Goal: Transaction & Acquisition: Book appointment/travel/reservation

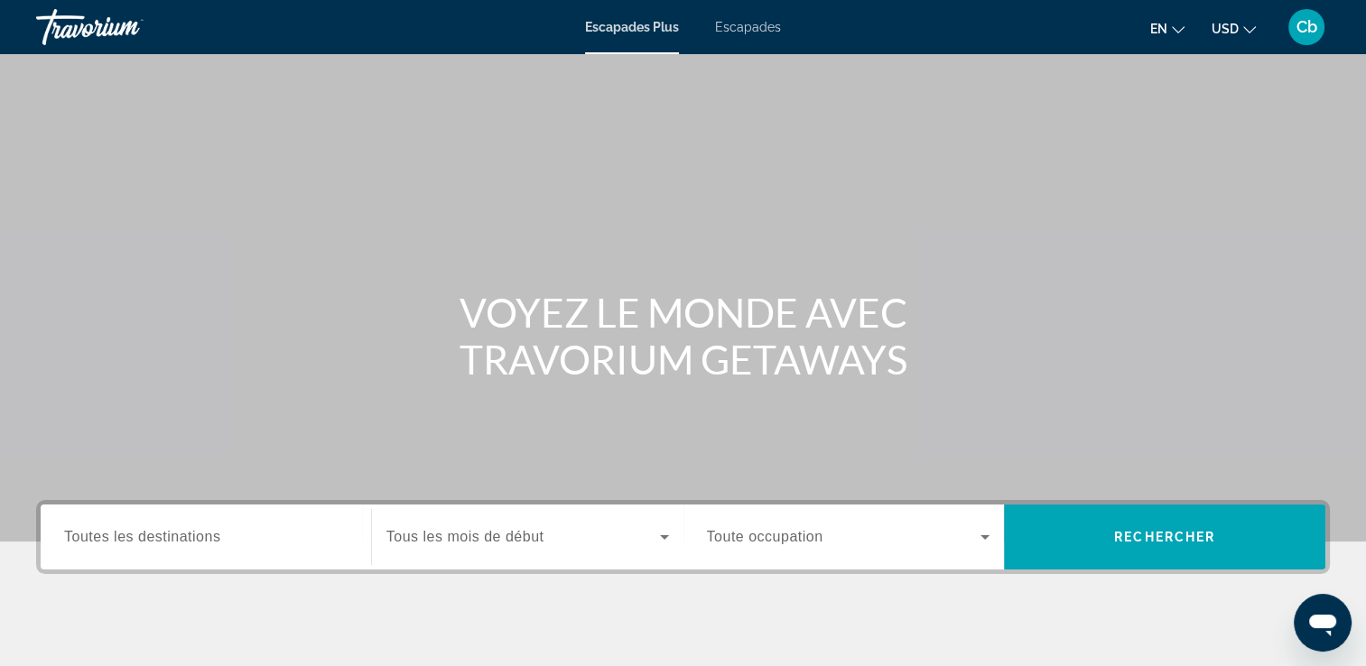
click at [181, 533] on span "Toutes les destinations" at bounding box center [142, 536] width 156 height 15
click at [181, 533] on input "Destination Toutes les destinations" at bounding box center [205, 538] width 283 height 22
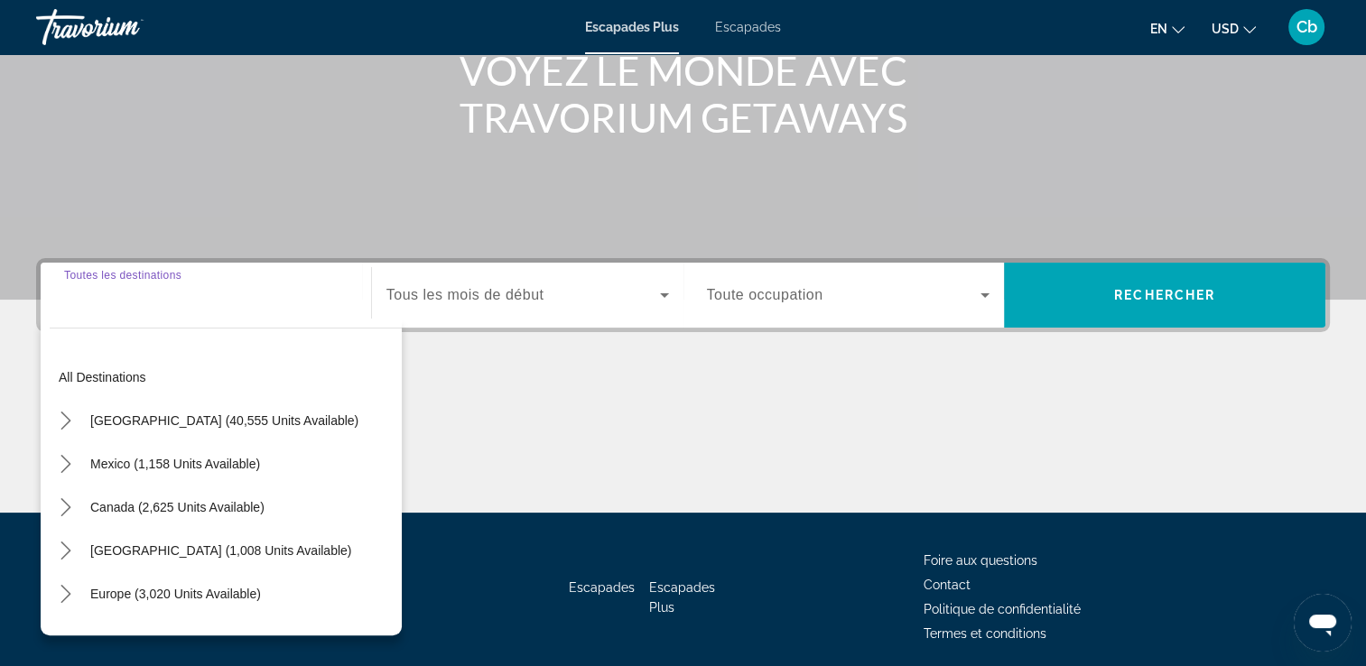
scroll to position [309, 0]
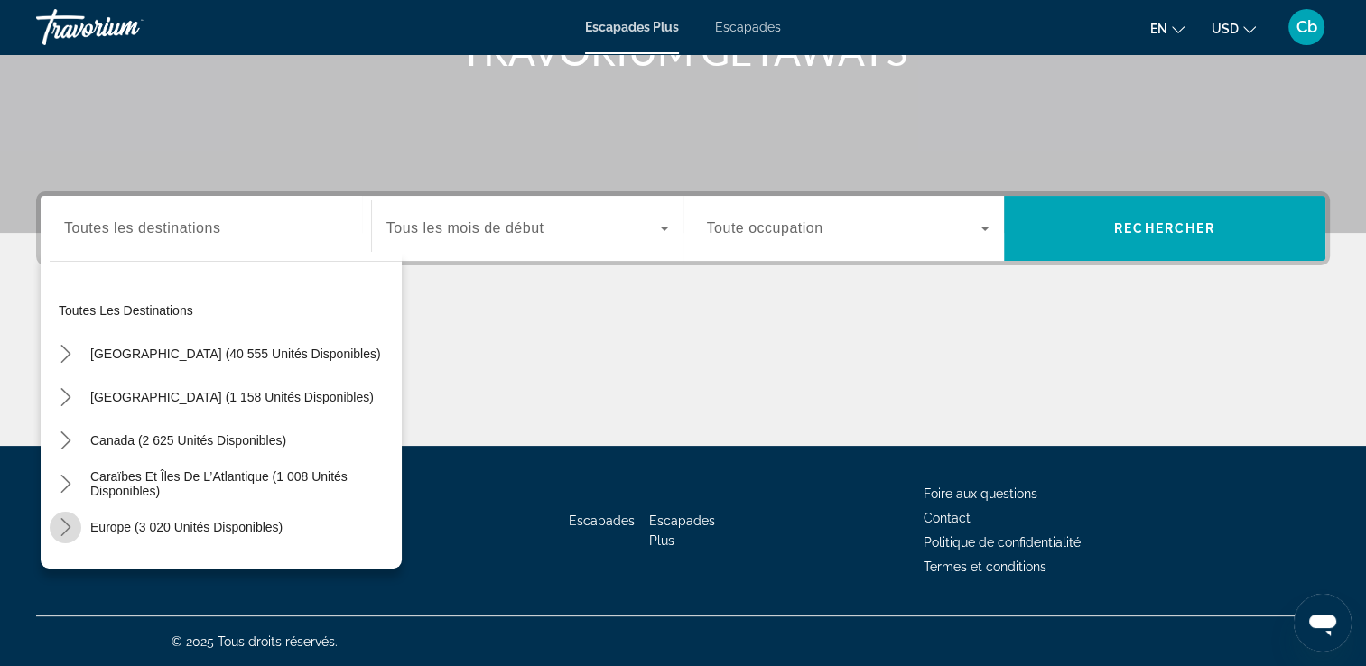
click at [62, 519] on icon "Toggle Europe (3 020 unités disponibles) sous-menu" at bounding box center [65, 527] width 10 height 18
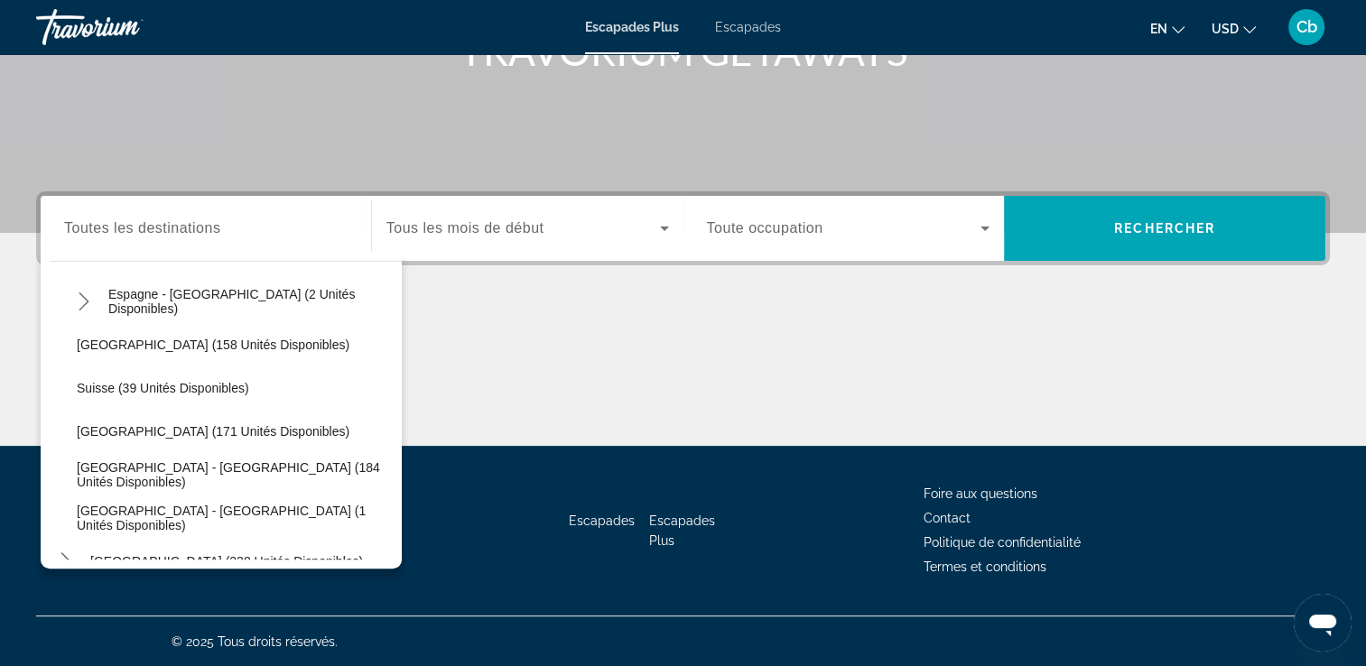
scroll to position [839, 0]
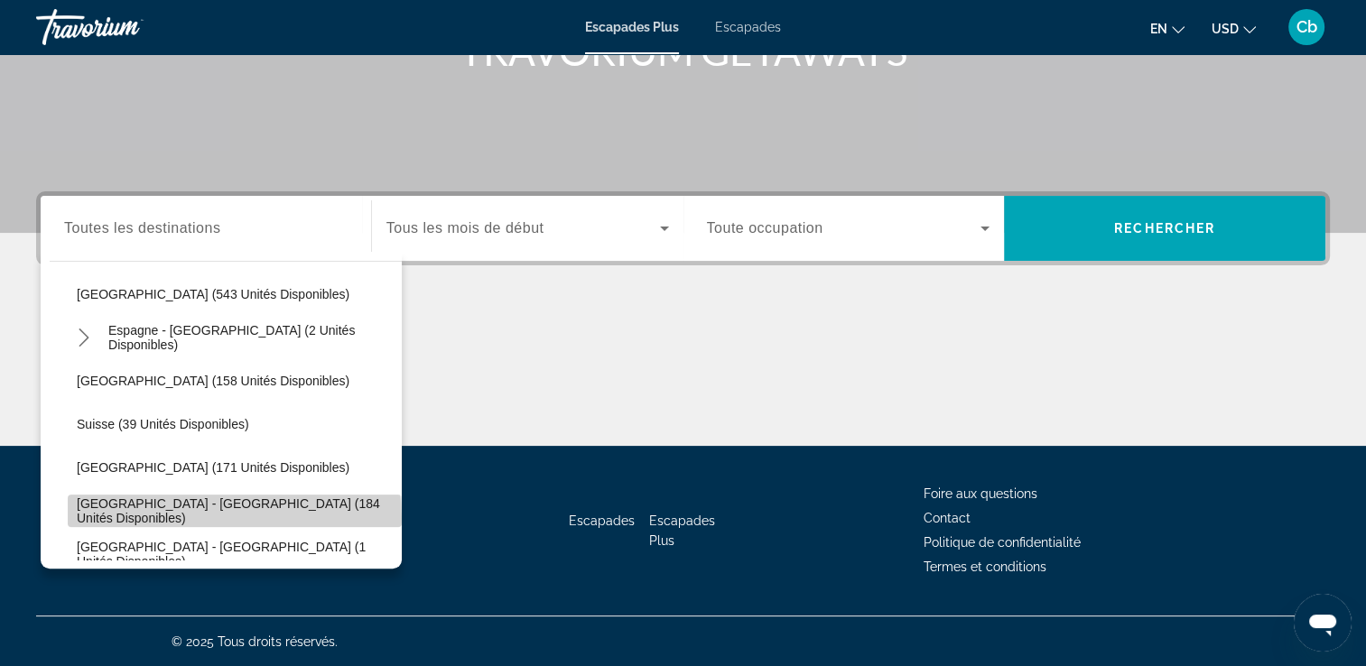
click at [234, 517] on span "Sélectionnez la destination : Royaume-Uni - Angleterre (184 unités disponibles)" at bounding box center [235, 510] width 334 height 43
type input "**********"
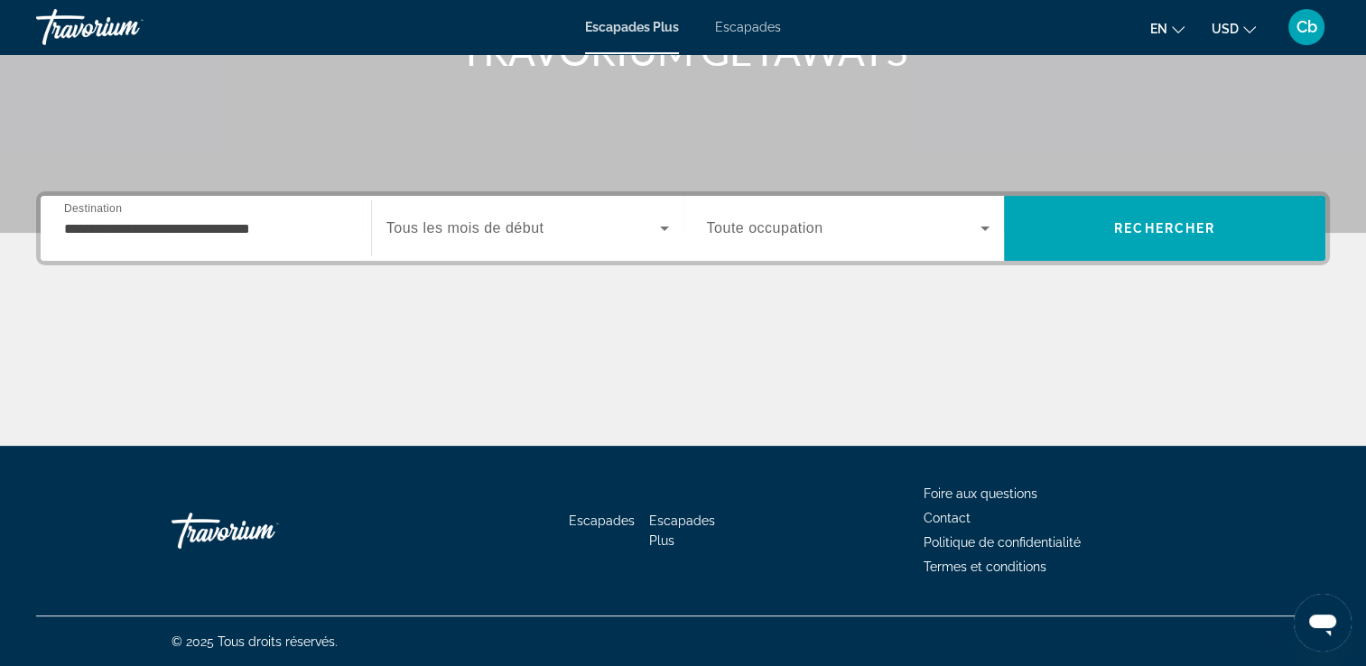
click at [526, 212] on div "Widget de recherche" at bounding box center [527, 228] width 282 height 51
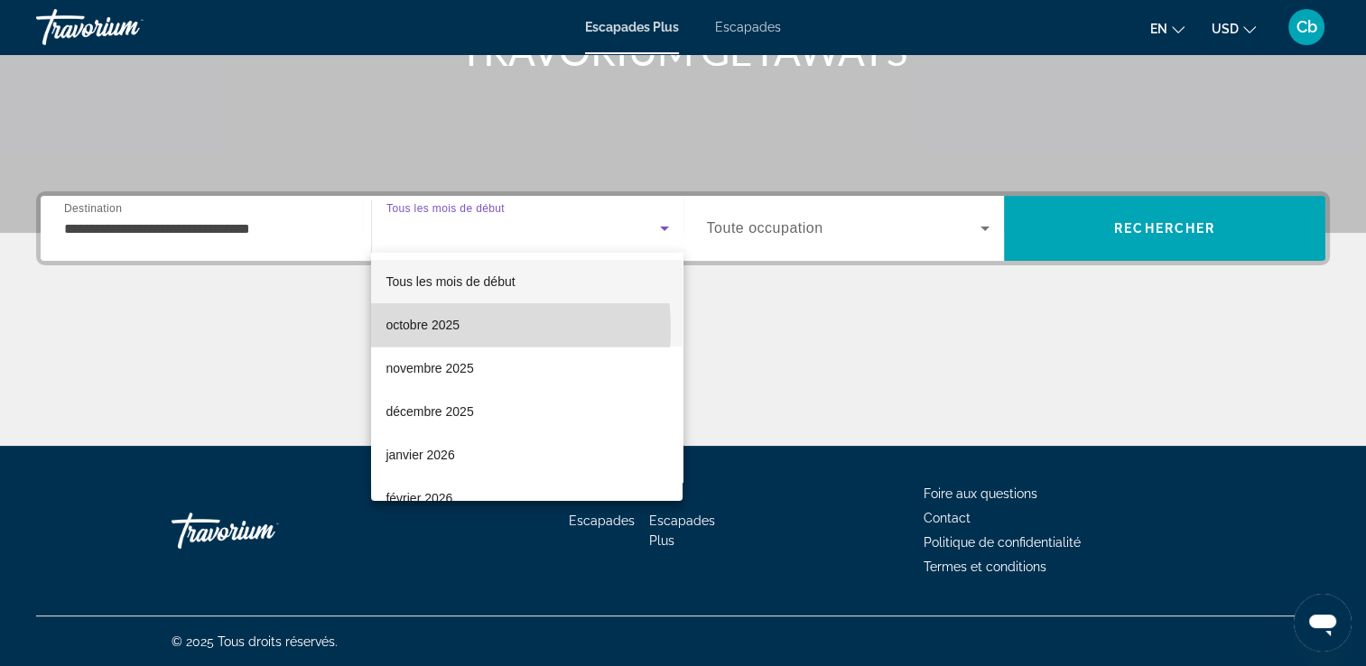
click at [463, 329] on mat-option "octobre 2025" at bounding box center [526, 324] width 311 height 43
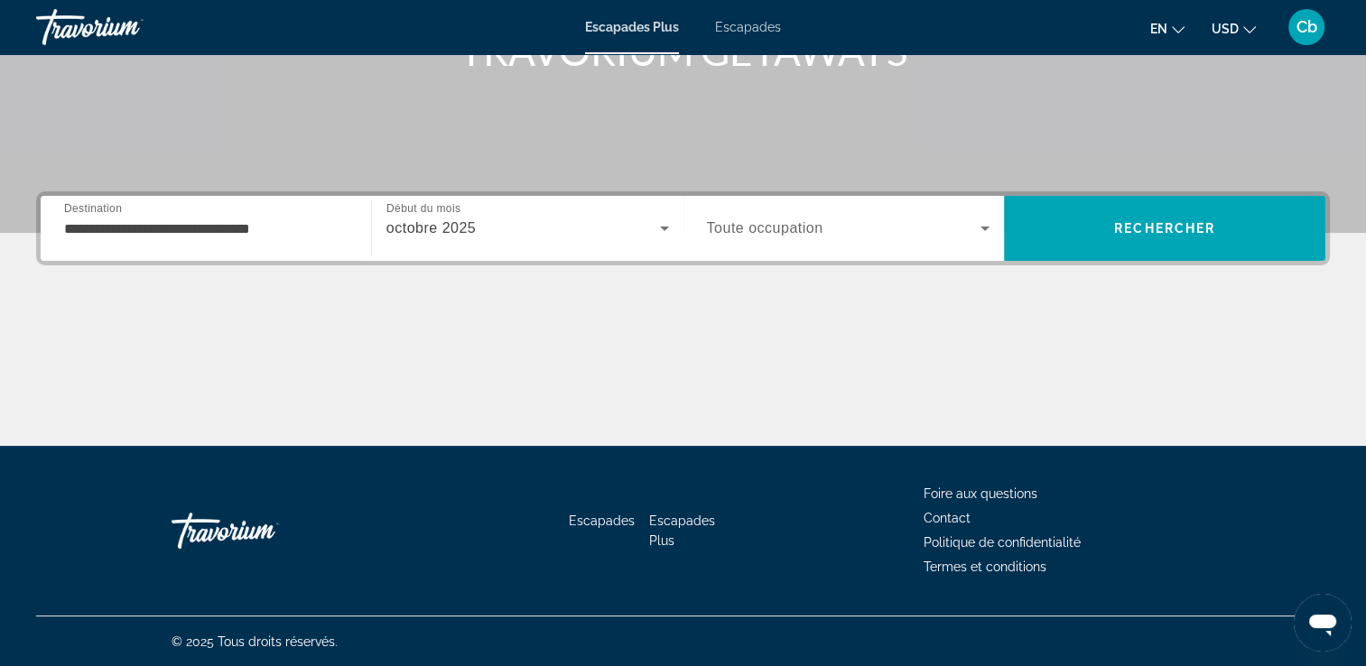
click at [775, 234] on span "Toute occupation" at bounding box center [765, 227] width 116 height 15
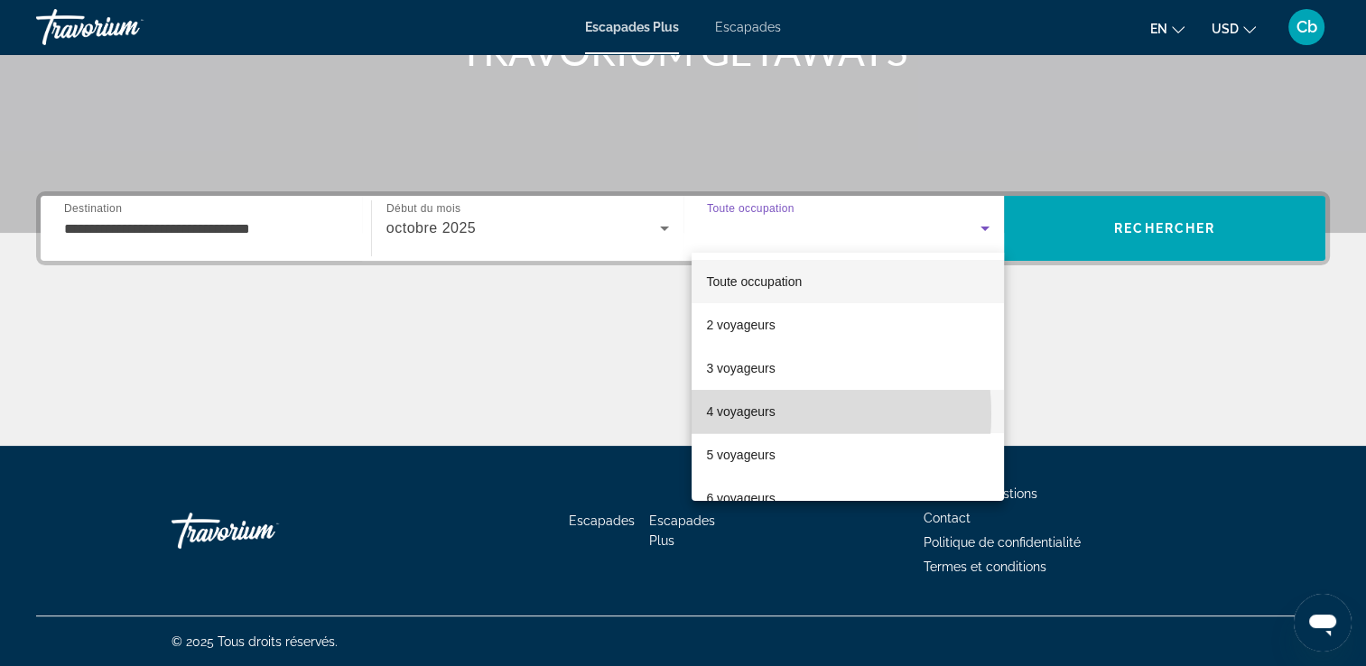
click at [730, 414] on font "4 voyageurs" at bounding box center [740, 411] width 69 height 14
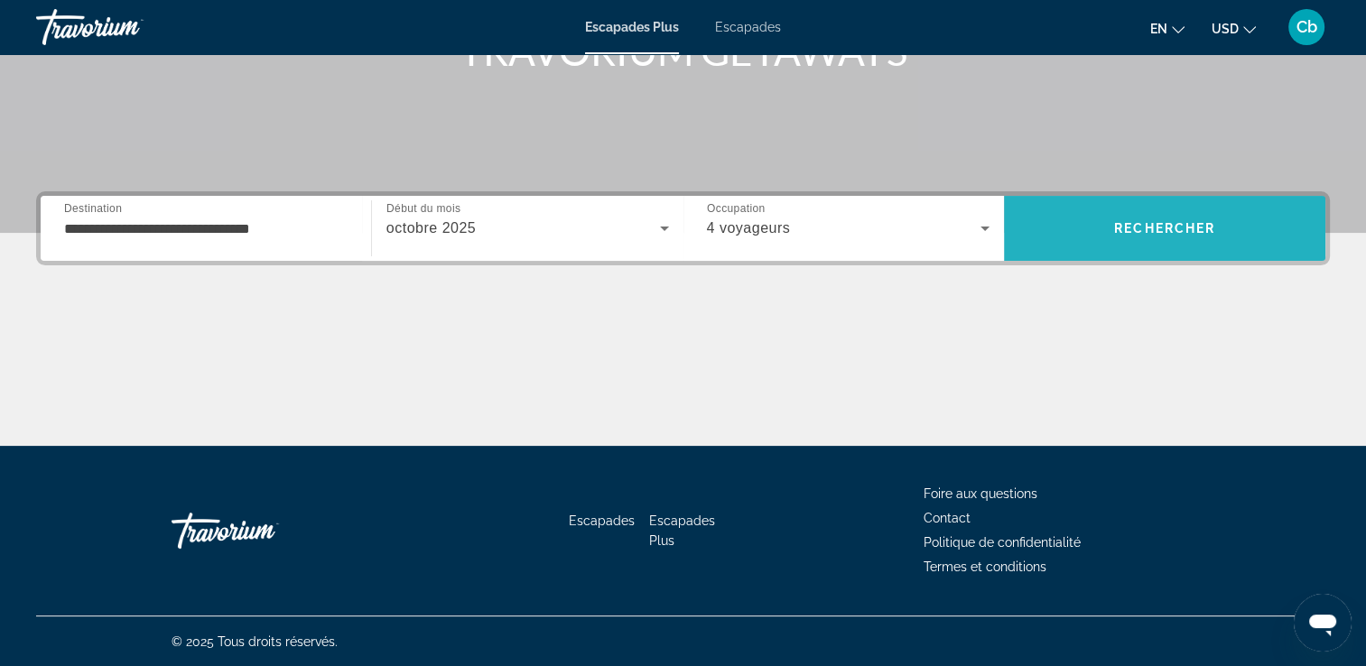
click at [1141, 245] on span "Rechercher" at bounding box center [1164, 228] width 321 height 43
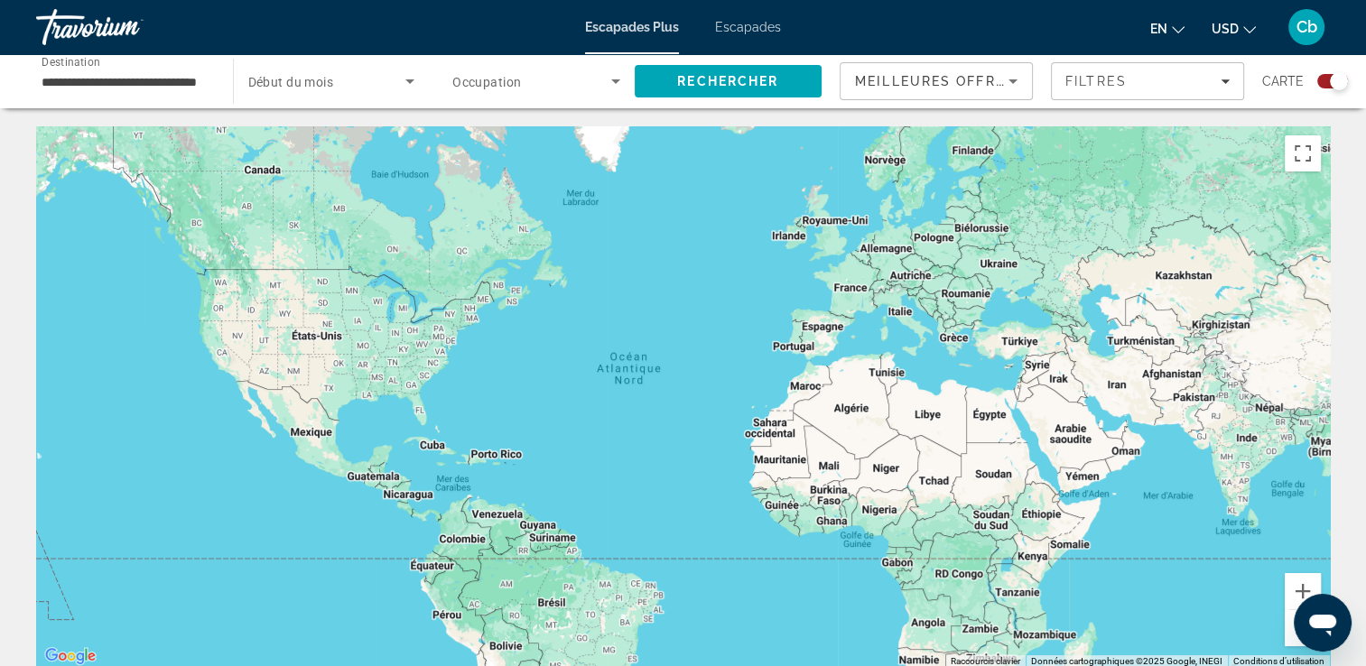
click at [823, 247] on div "Contenu principal" at bounding box center [682, 397] width 1293 height 542
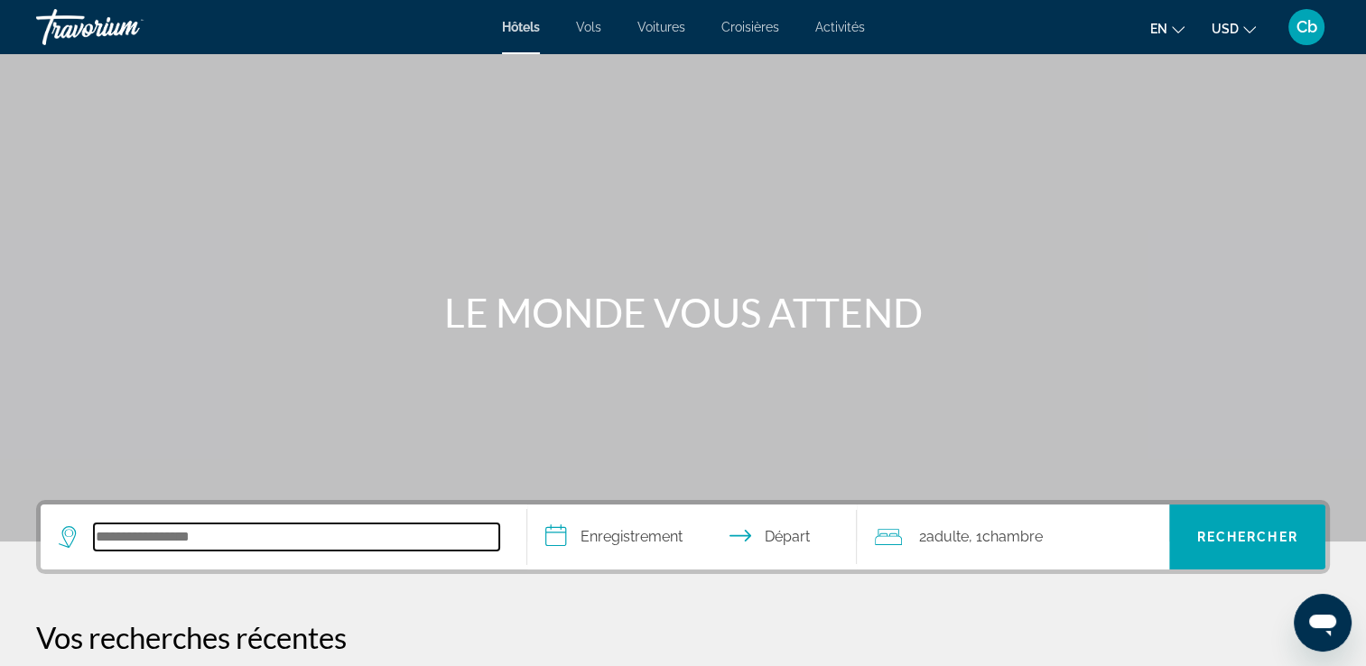
click at [174, 543] on input "Rechercher une destination hôtelière" at bounding box center [296, 536] width 405 height 27
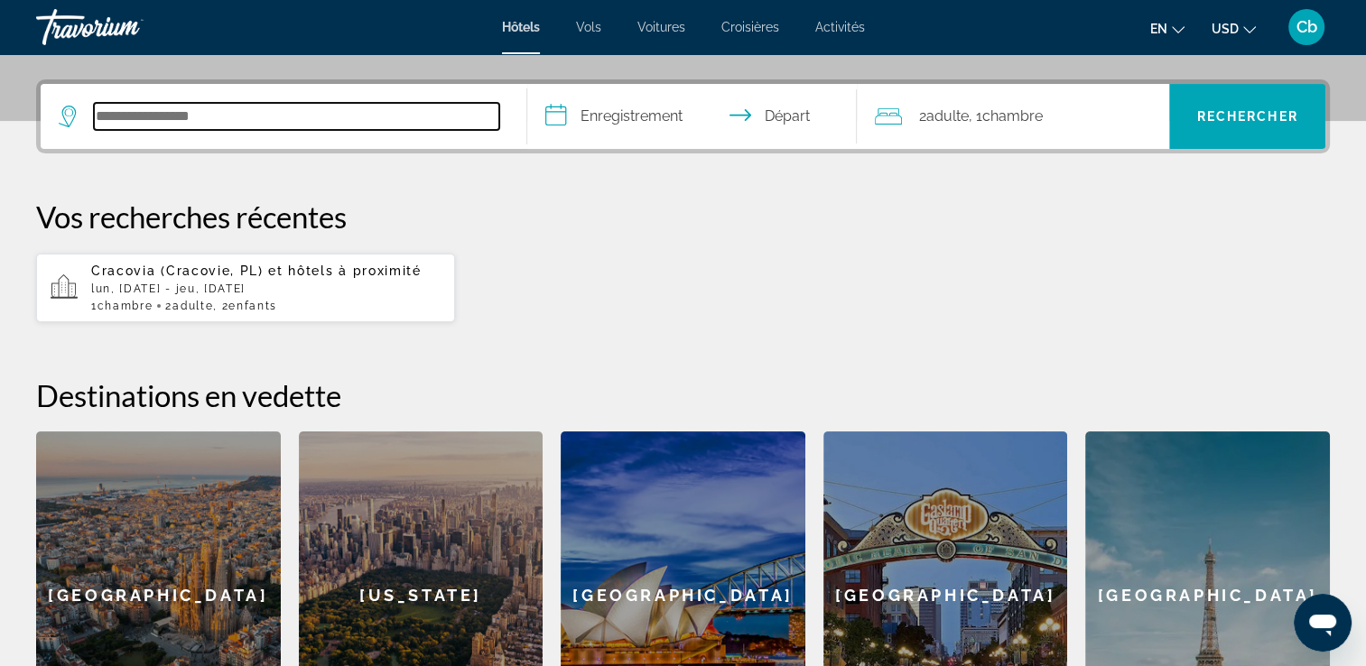
scroll to position [440, 0]
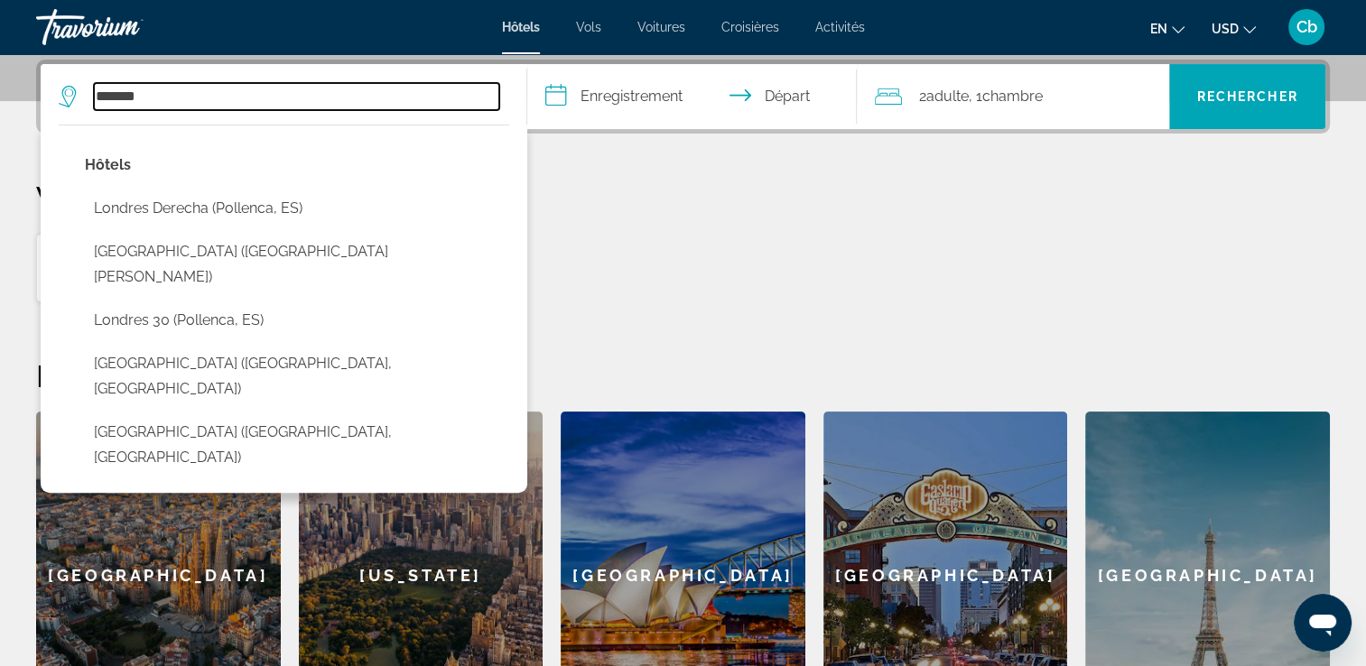
type input "*******"
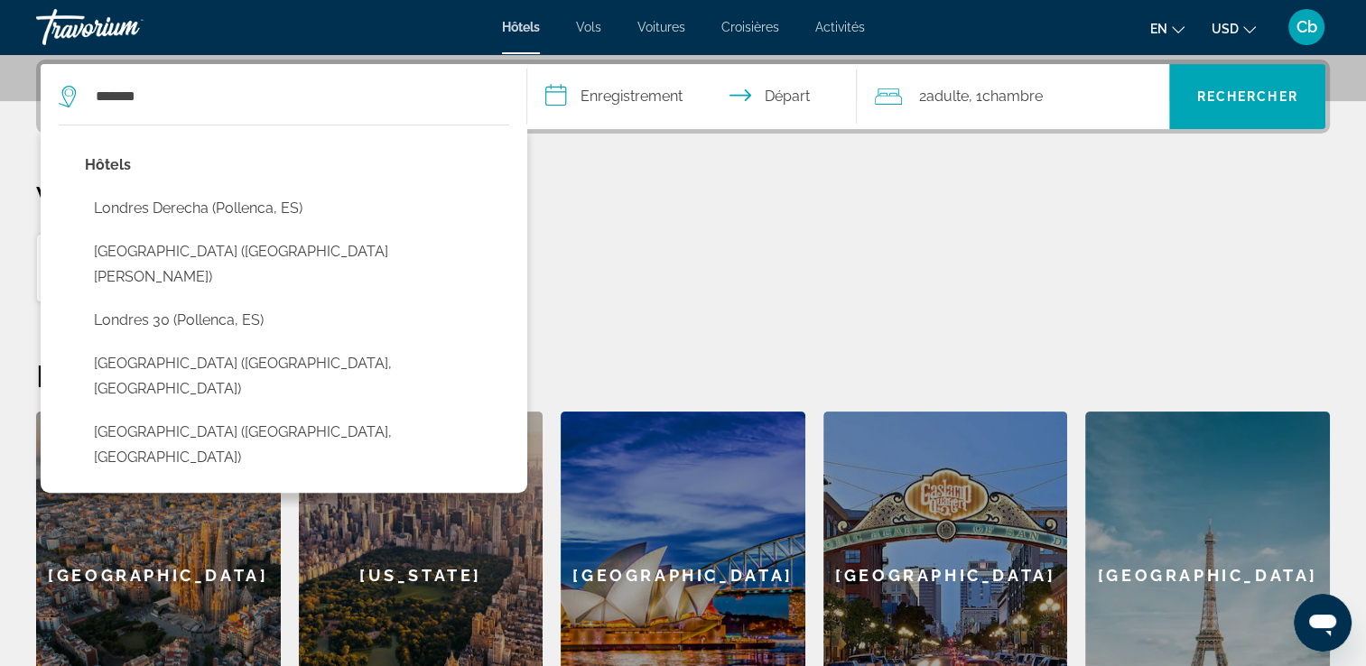
click at [1181, 32] on icon "Changer la langue" at bounding box center [1178, 29] width 13 height 13
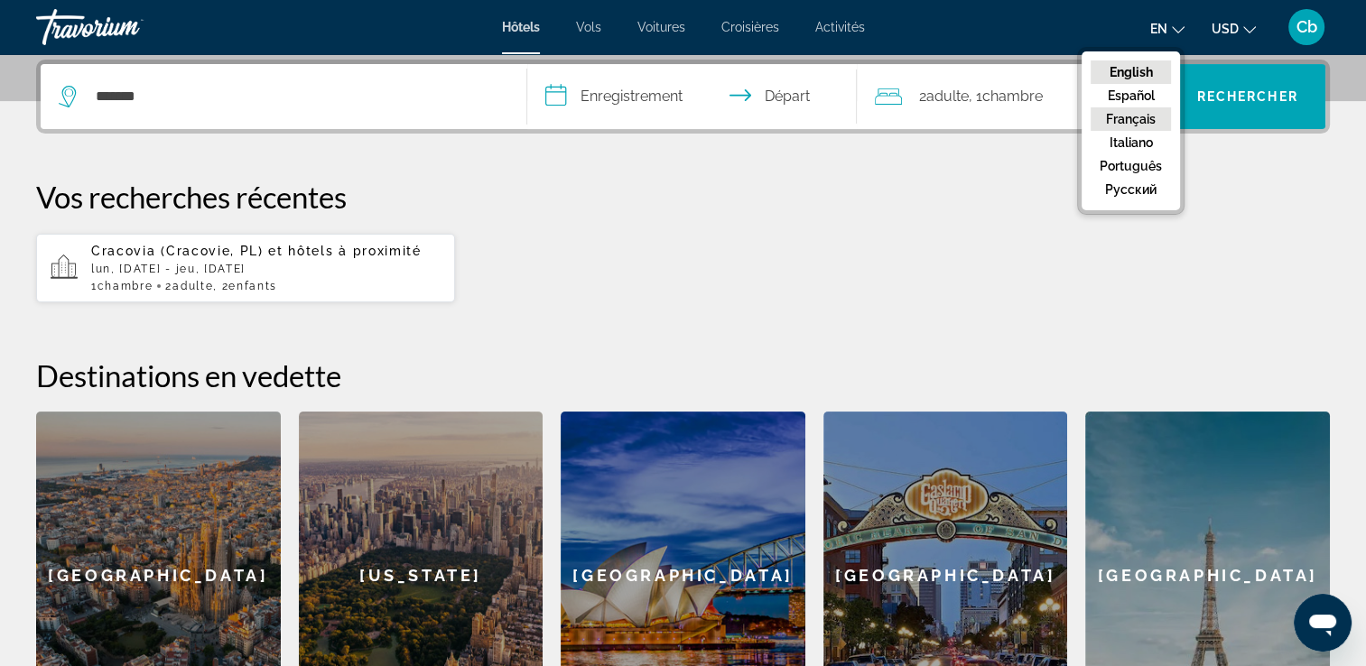
click at [1150, 121] on button "Français" at bounding box center [1130, 118] width 80 height 23
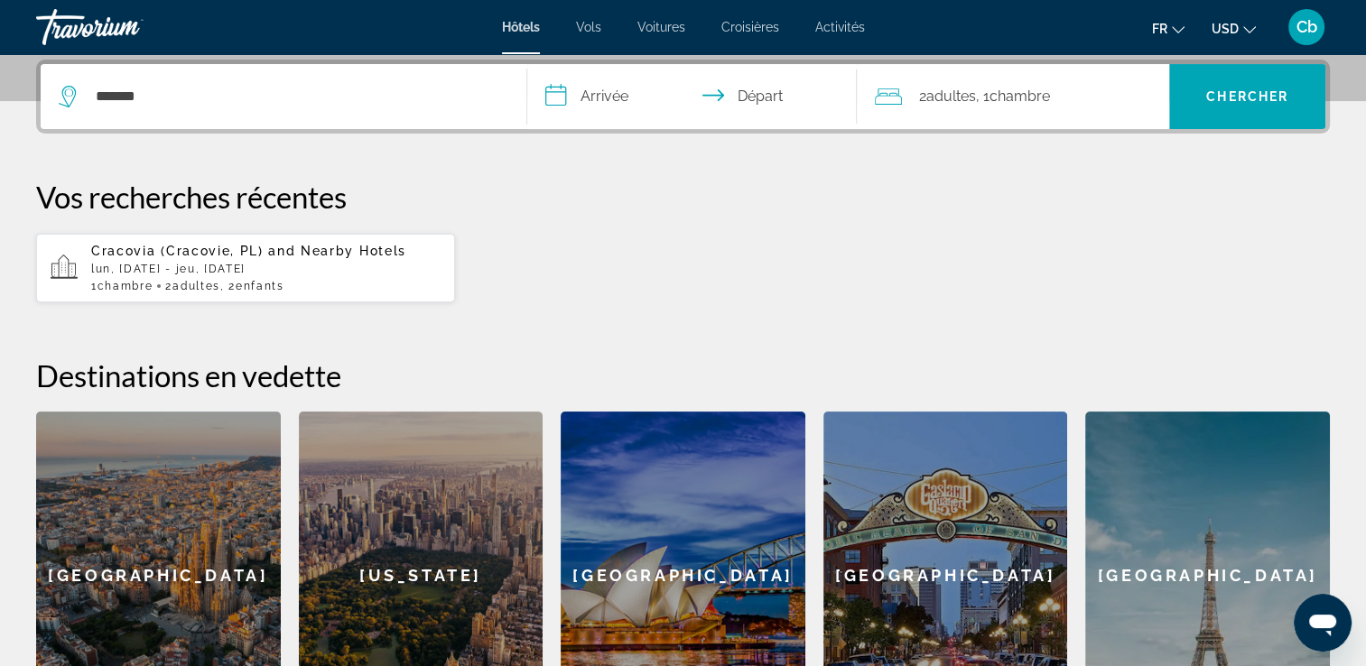
click at [1249, 31] on icon "Changer de devise" at bounding box center [1249, 29] width 13 height 13
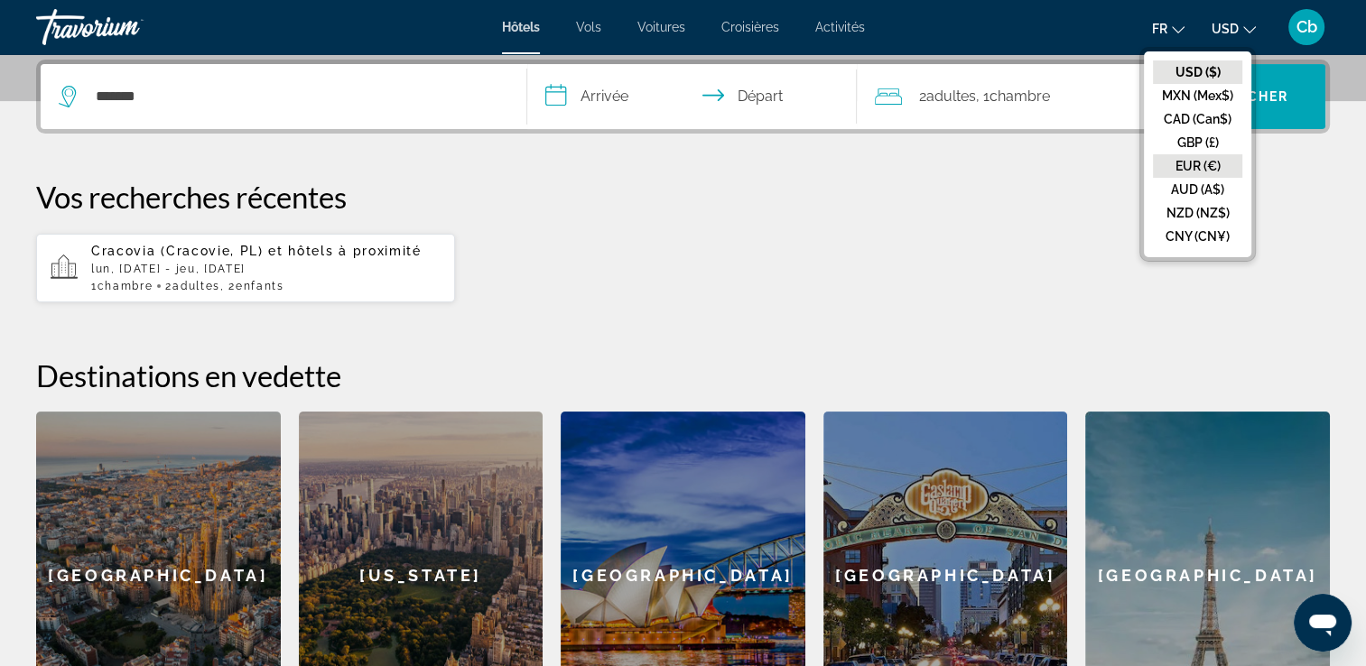
click at [1195, 164] on button "EUR (€)" at bounding box center [1197, 165] width 89 height 23
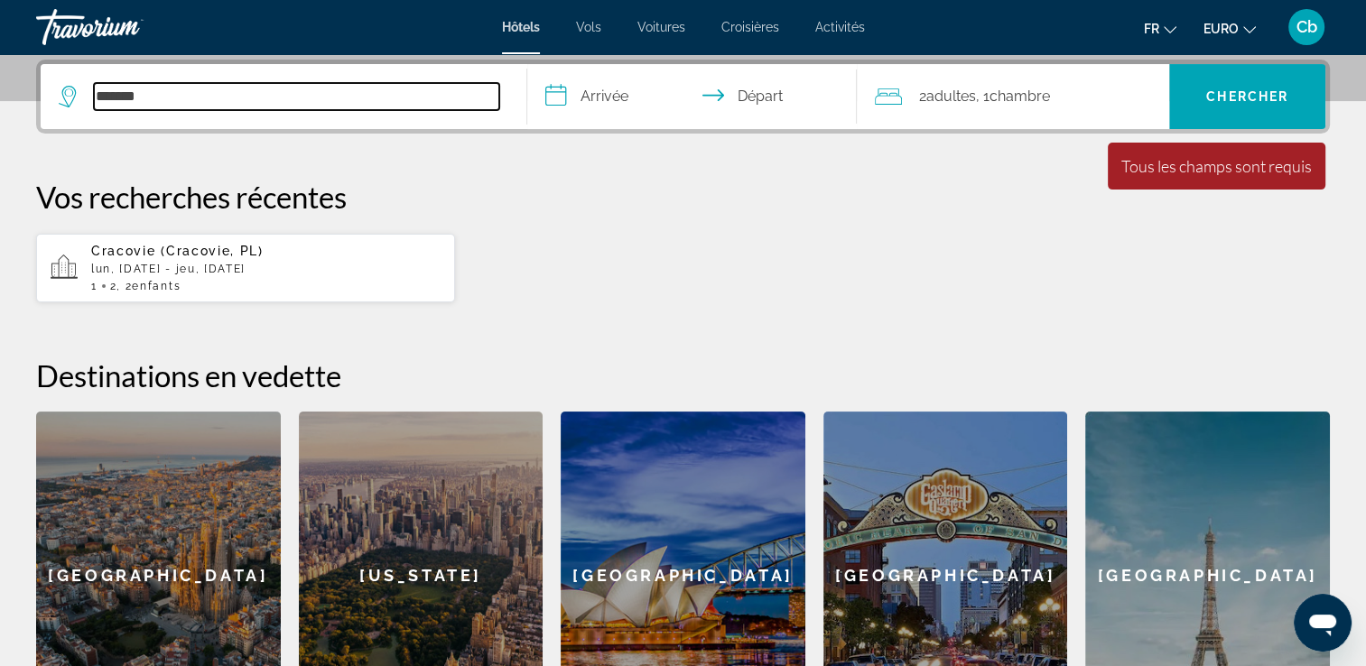
click at [199, 97] on input "*******" at bounding box center [296, 96] width 405 height 27
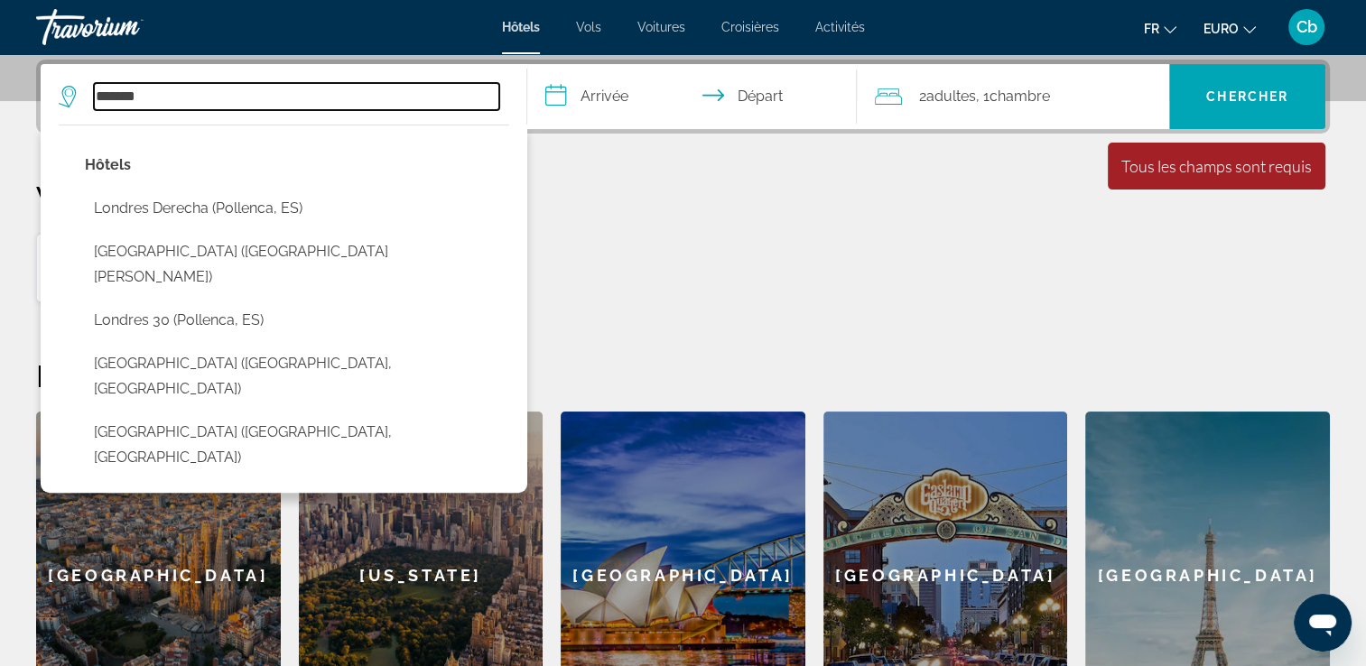
click at [199, 97] on input "*******" at bounding box center [296, 96] width 405 height 27
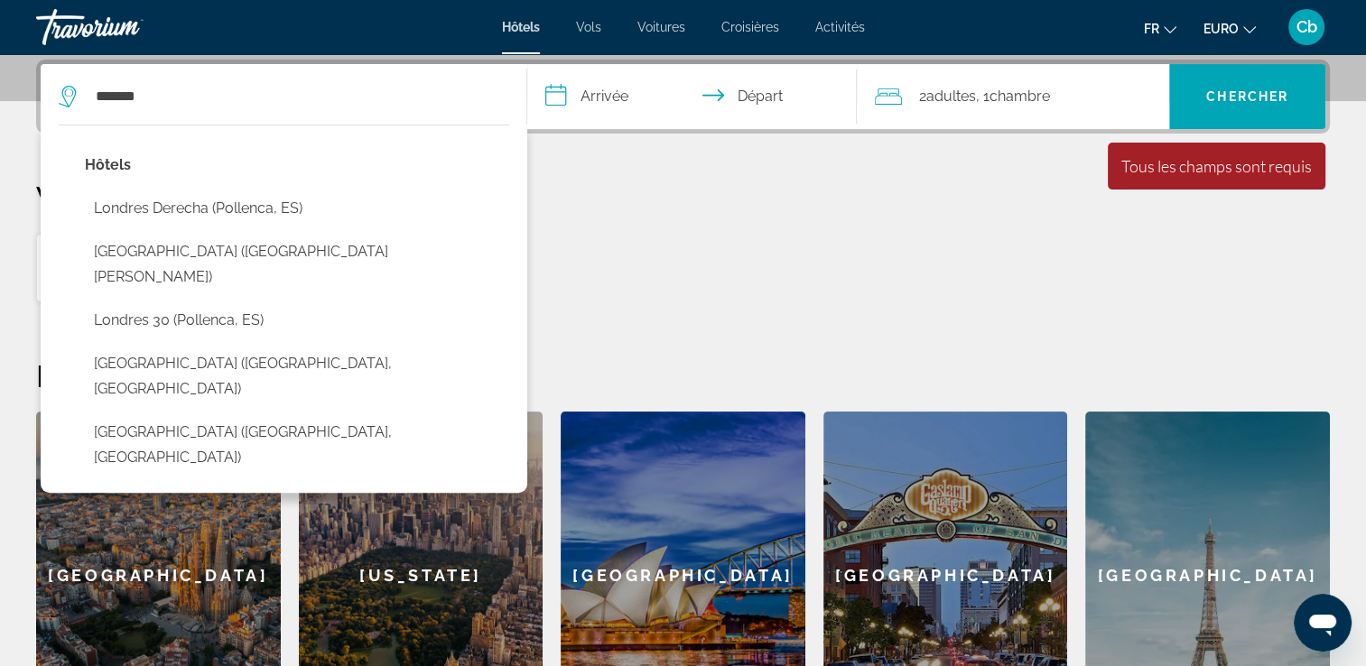
click at [716, 222] on div "Vos recherches récentes Cracovie (Cracovie, PL) lun, 27 oct. - jeu, 30 oct. 1 2…" at bounding box center [682, 241] width 1293 height 125
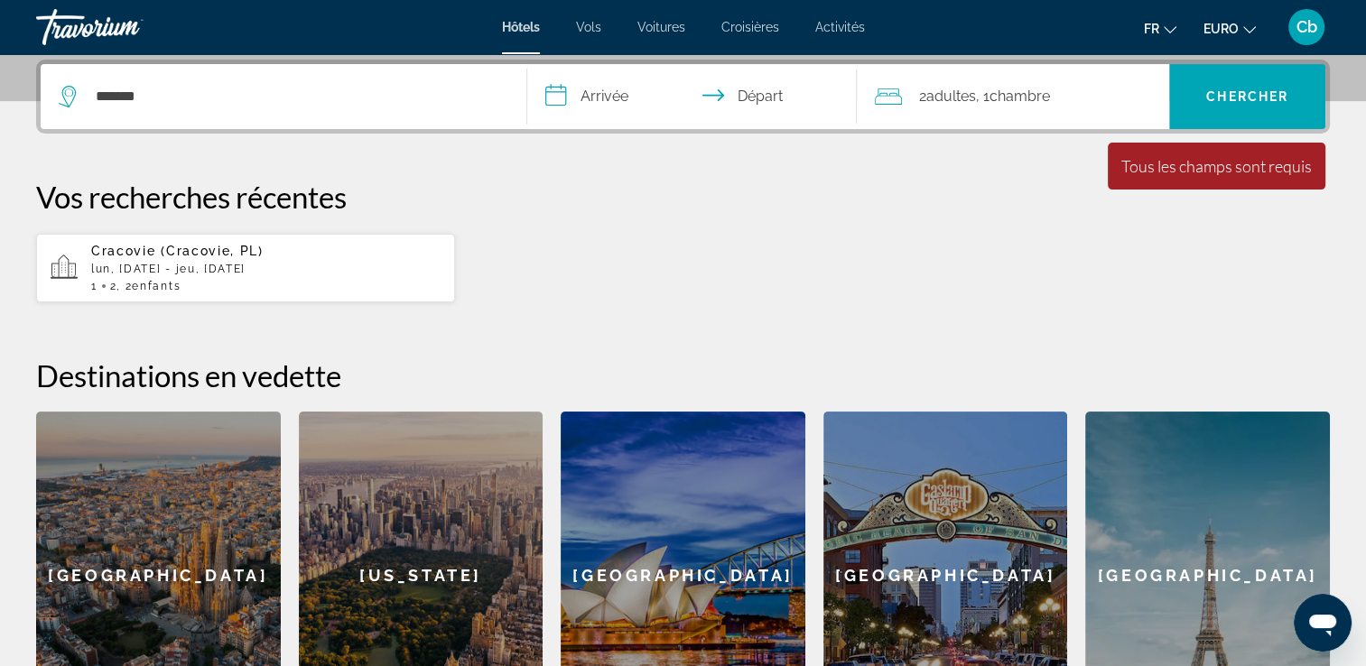
click at [603, 93] on input "**********" at bounding box center [696, 99] width 338 height 70
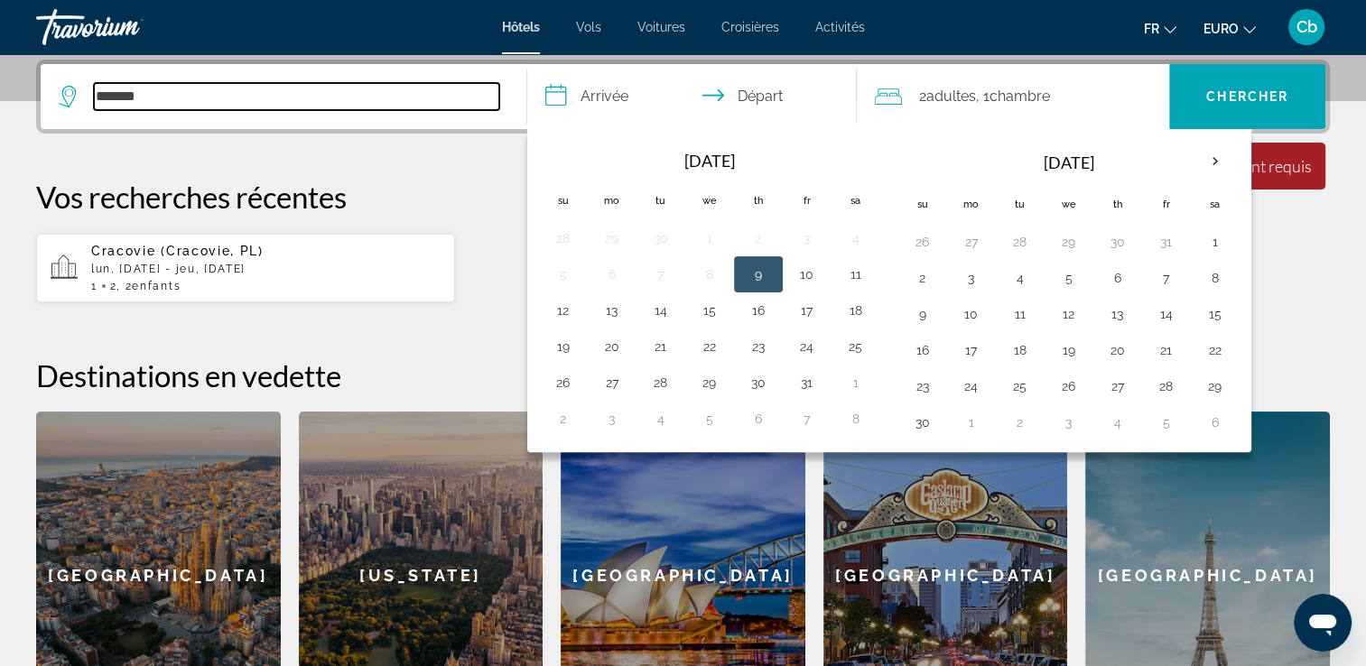
click at [177, 90] on input "*******" at bounding box center [296, 96] width 405 height 27
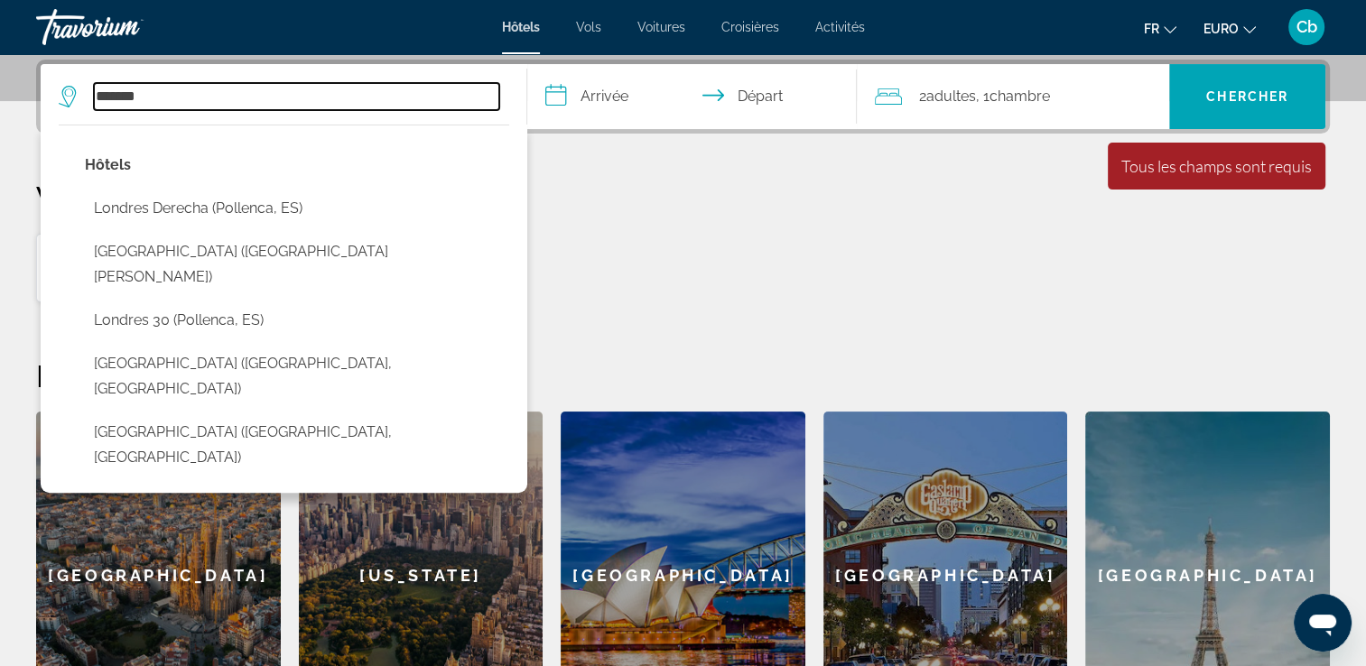
click at [177, 90] on input "*******" at bounding box center [296, 96] width 405 height 27
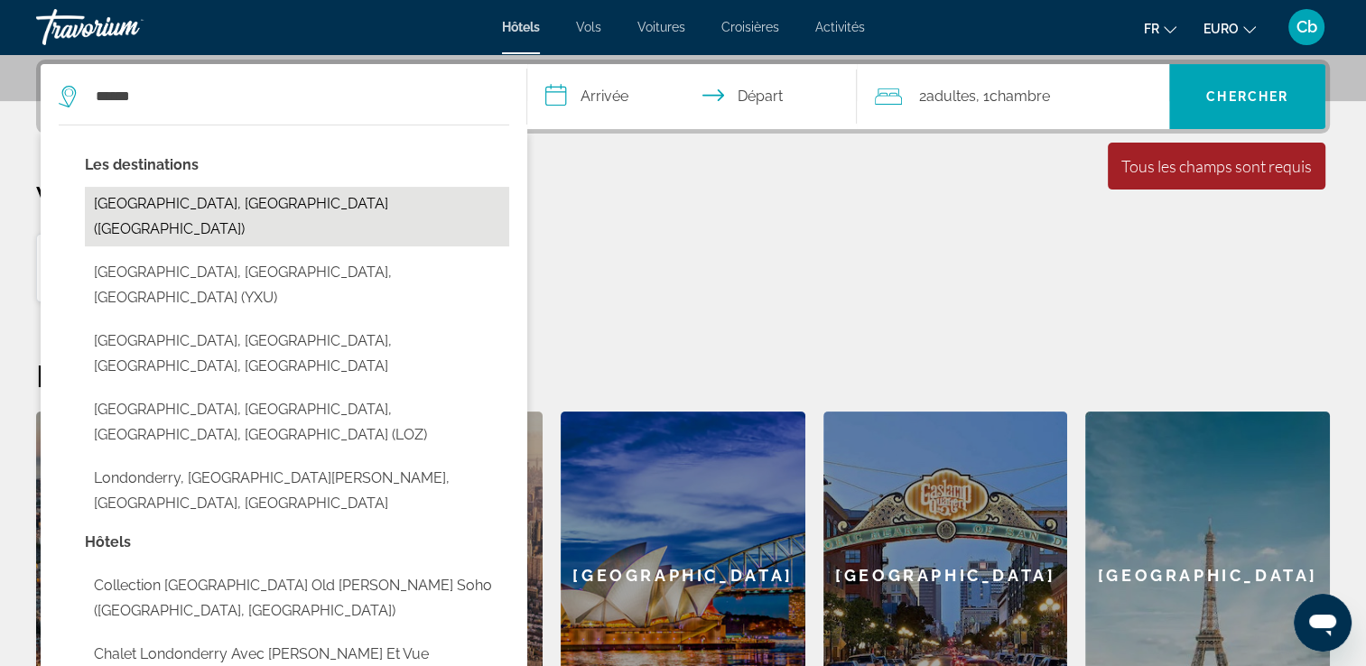
click at [141, 203] on button "Londres, Royaume-Uni (LON)" at bounding box center [297, 217] width 424 height 60
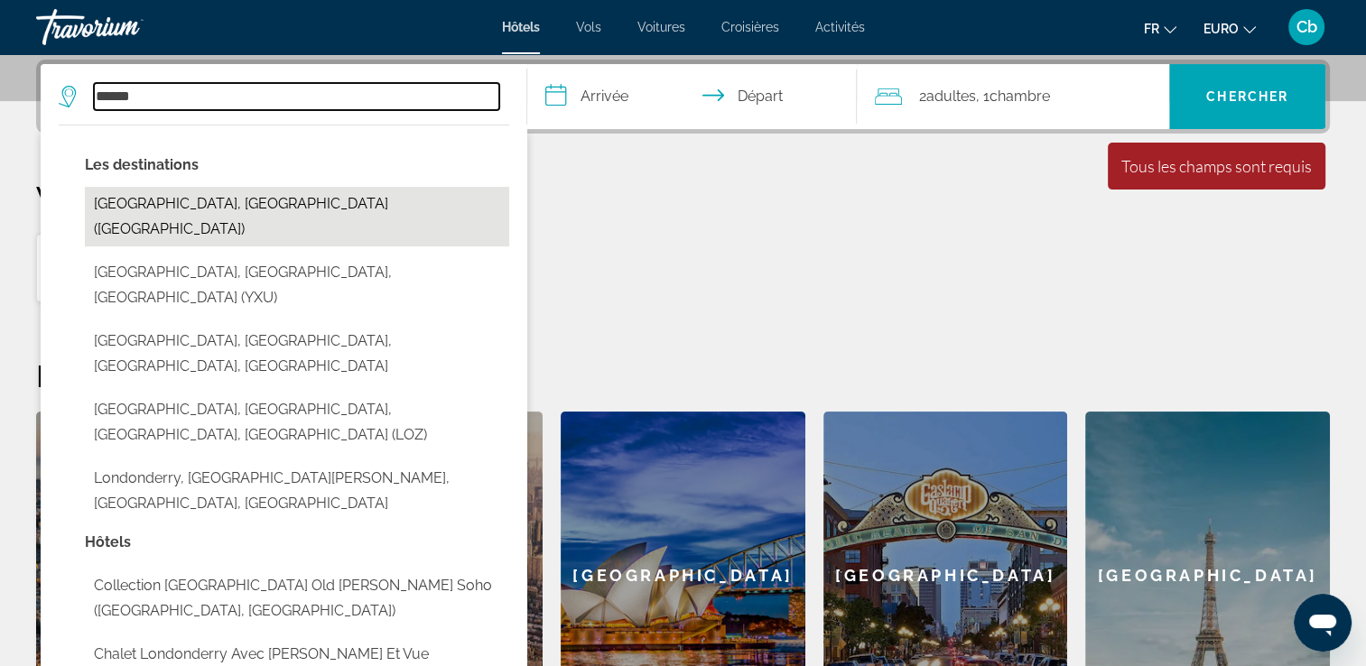
type input "**********"
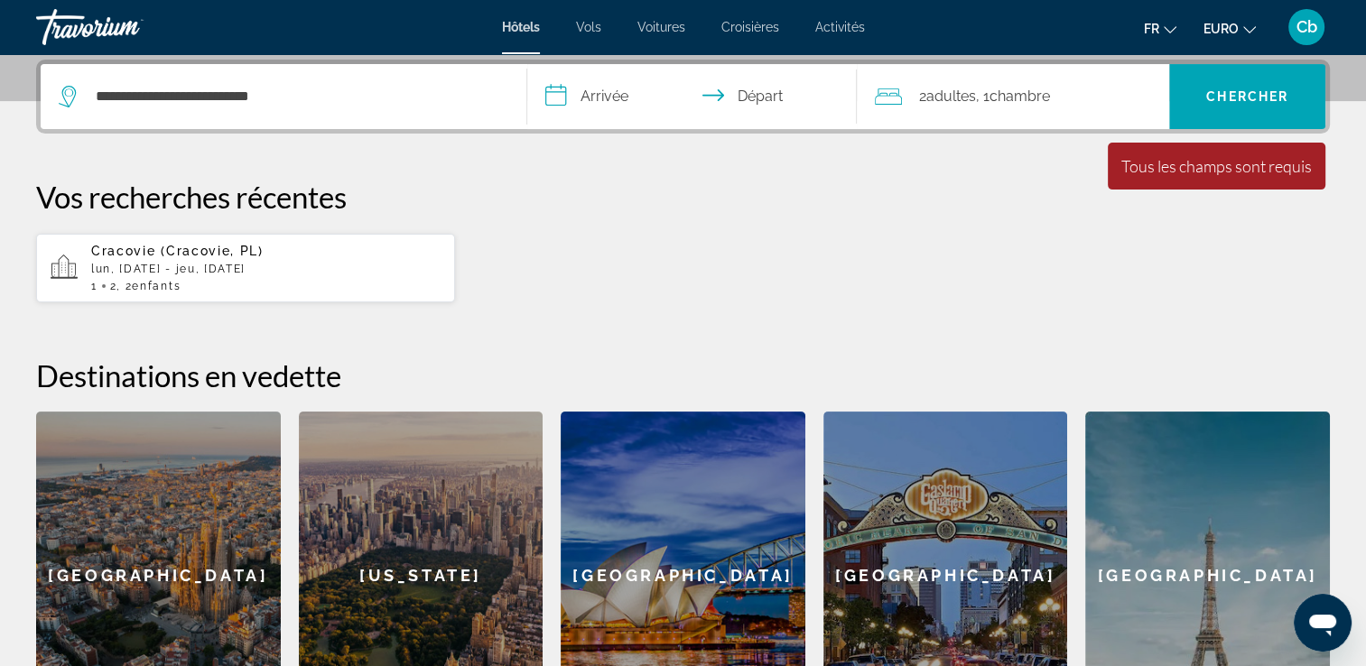
click at [621, 88] on input "**********" at bounding box center [696, 99] width 338 height 70
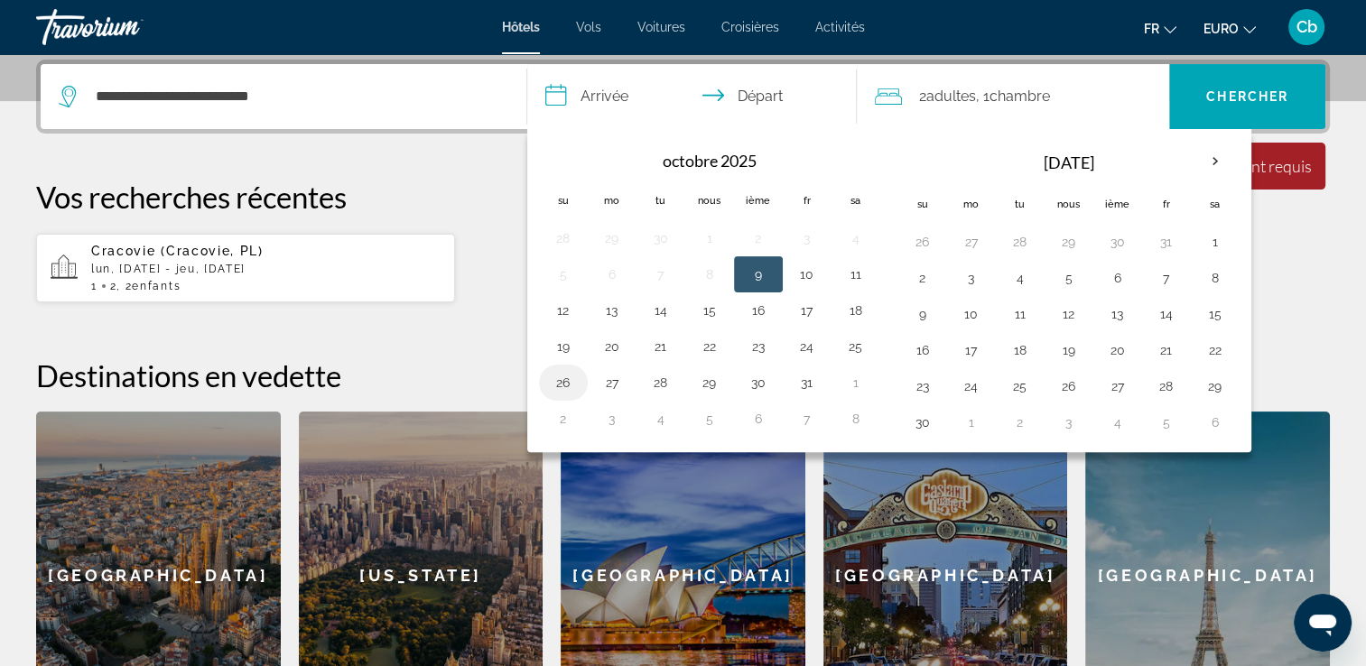
click at [570, 379] on button "26" at bounding box center [563, 382] width 29 height 25
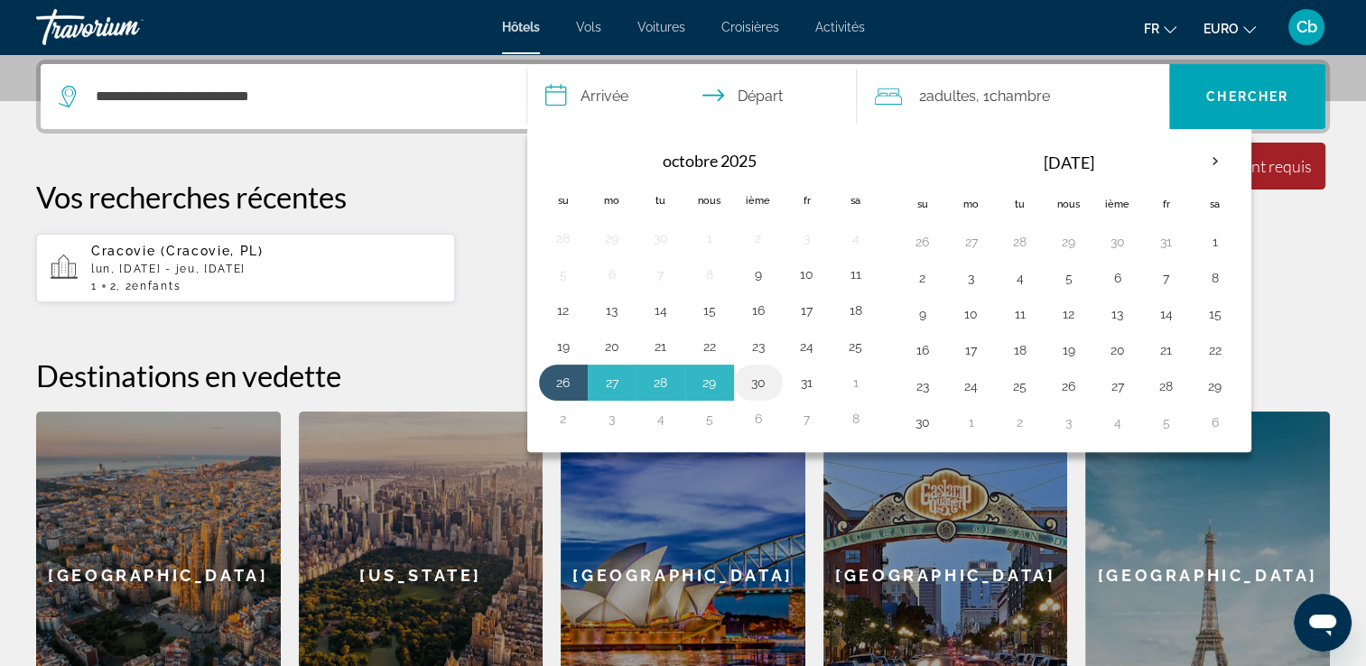
click at [762, 384] on button "30" at bounding box center [758, 382] width 29 height 25
type input "**********"
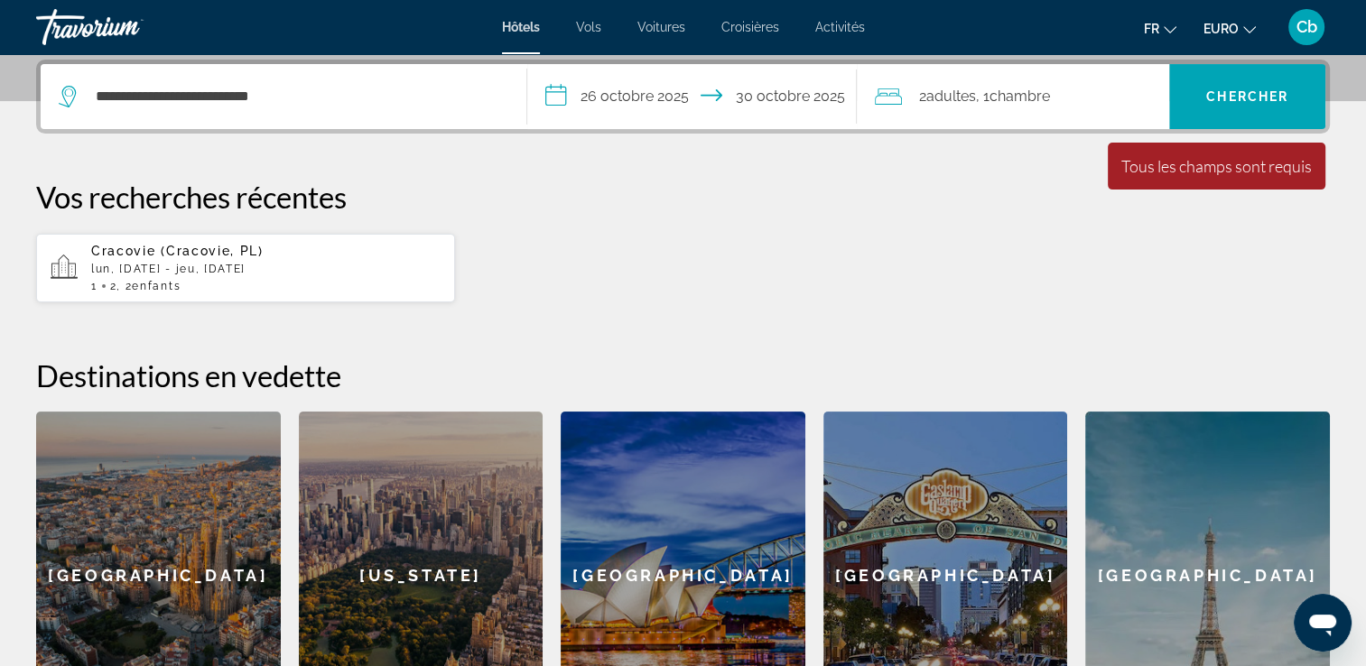
click at [1005, 92] on span "Chambre" at bounding box center [1018, 96] width 60 height 17
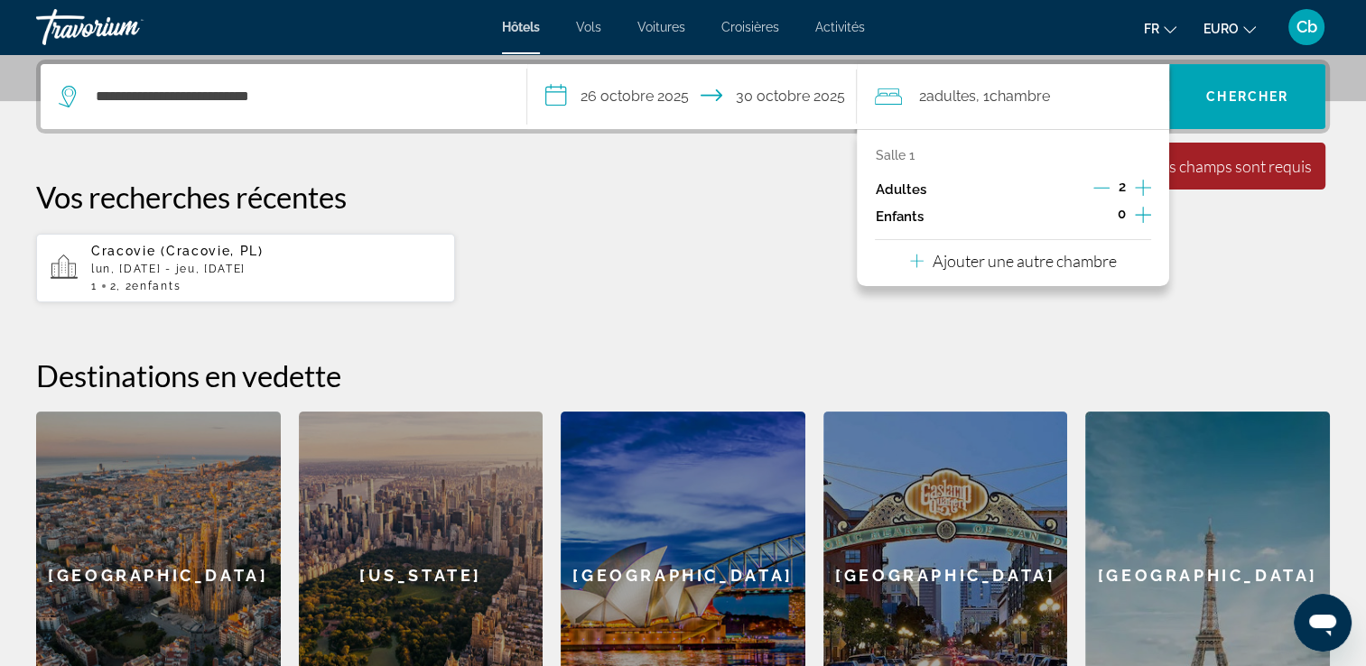
click at [1137, 211] on icon "Augmenter les enfants" at bounding box center [1143, 215] width 16 height 22
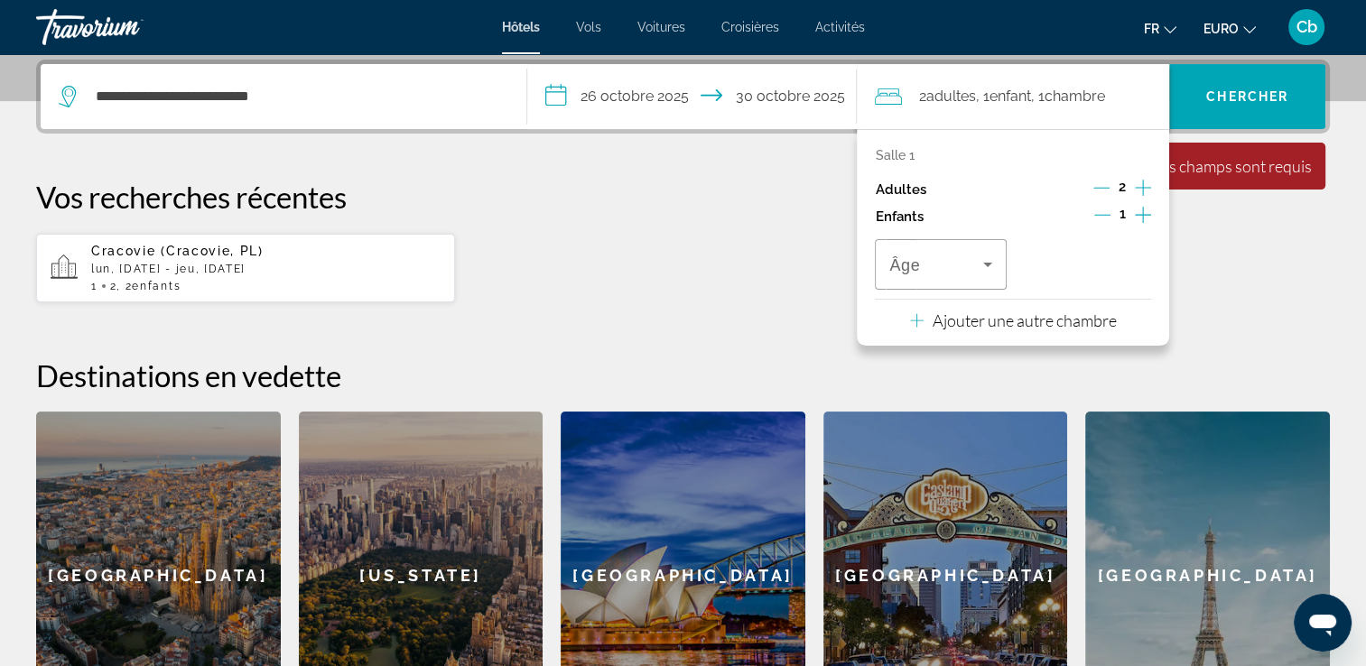
click at [1137, 211] on icon "Augmenter les enfants" at bounding box center [1143, 215] width 16 height 22
click at [988, 263] on icon "Voyageurs : 2 adultes, 2 enfants" at bounding box center [987, 265] width 9 height 5
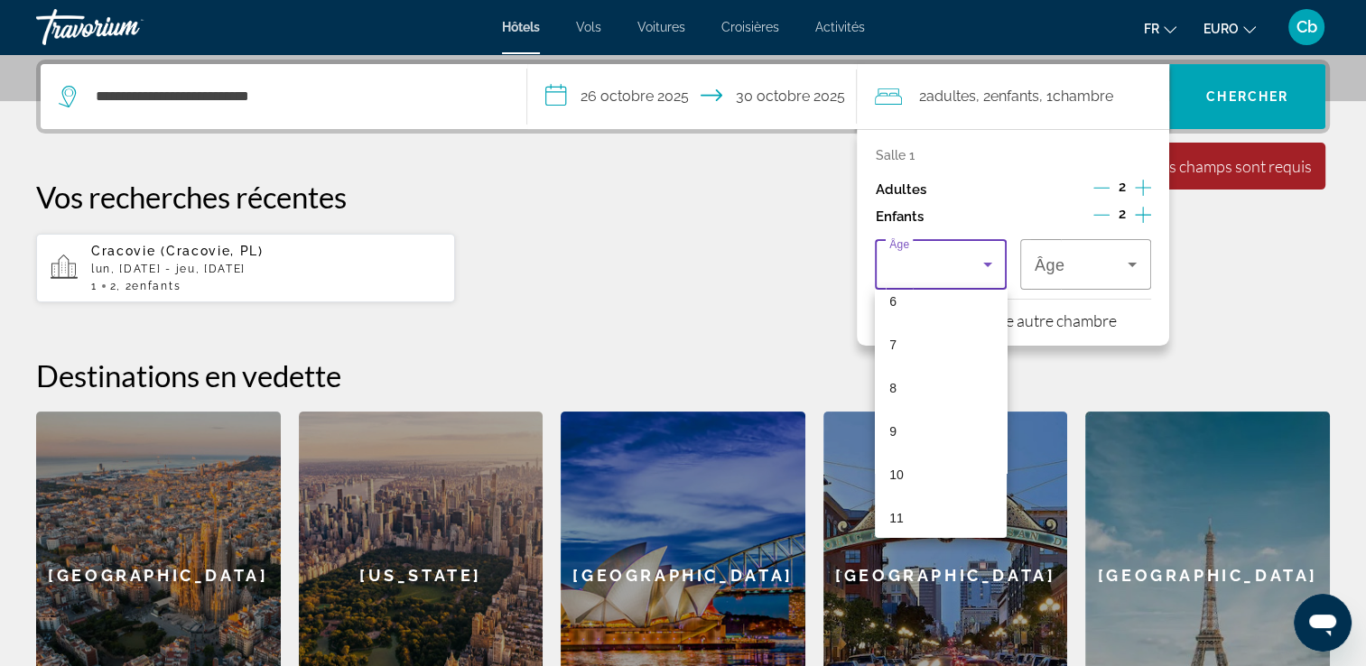
scroll to position [289, 0]
click at [913, 420] on mat-option "9" at bounding box center [940, 419] width 131 height 43
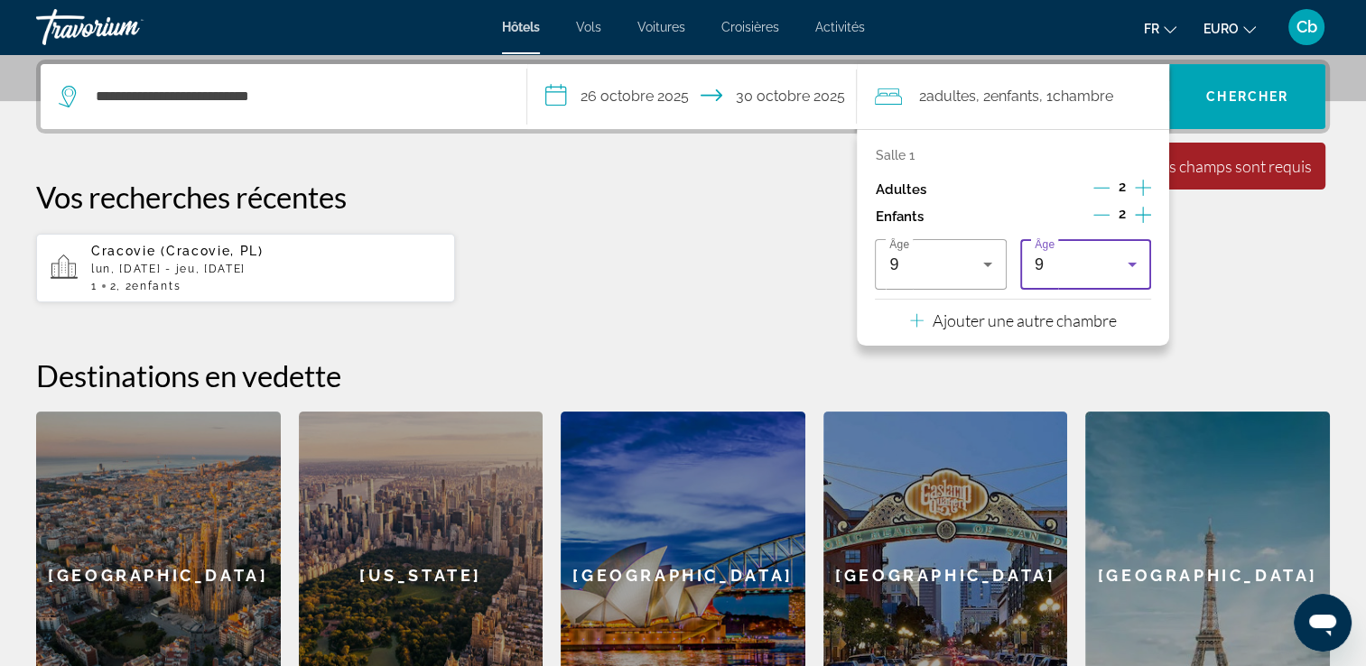
click at [1131, 258] on icon "Voyageurs : 2 adultes, 2 enfants" at bounding box center [1132, 265] width 22 height 22
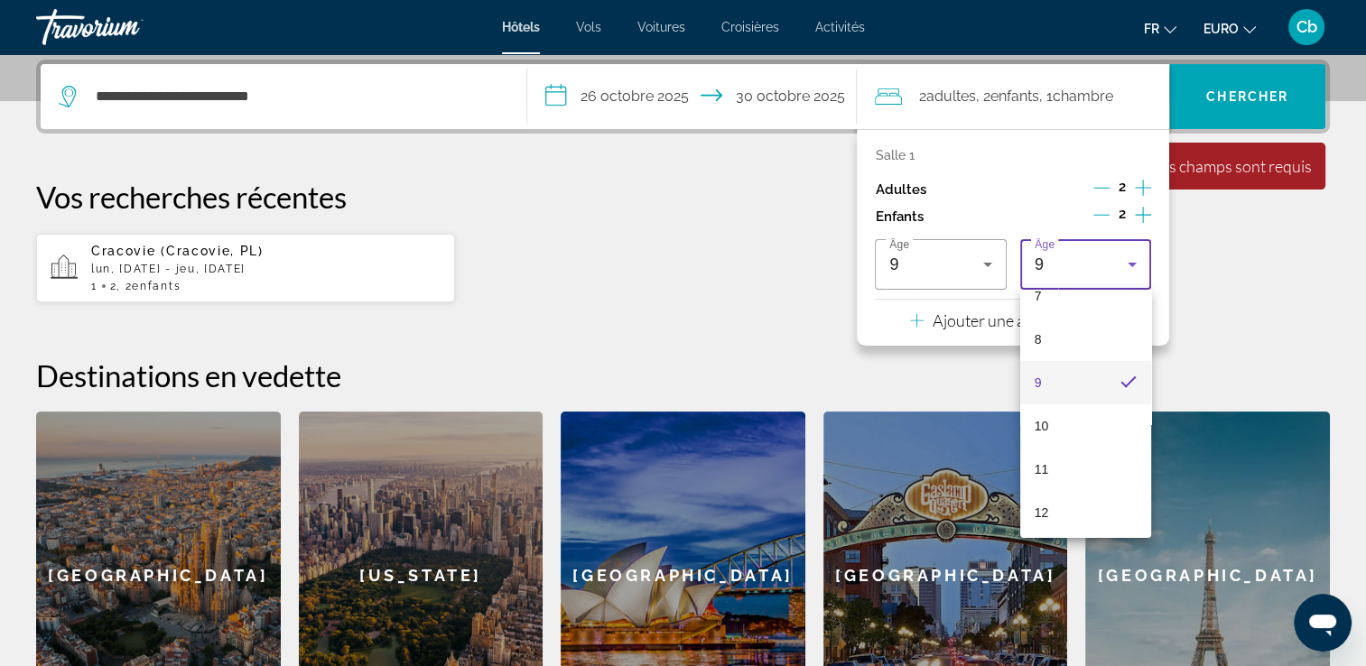
scroll to position [336, 0]
click at [1070, 492] on mat-option "12" at bounding box center [1085, 502] width 131 height 43
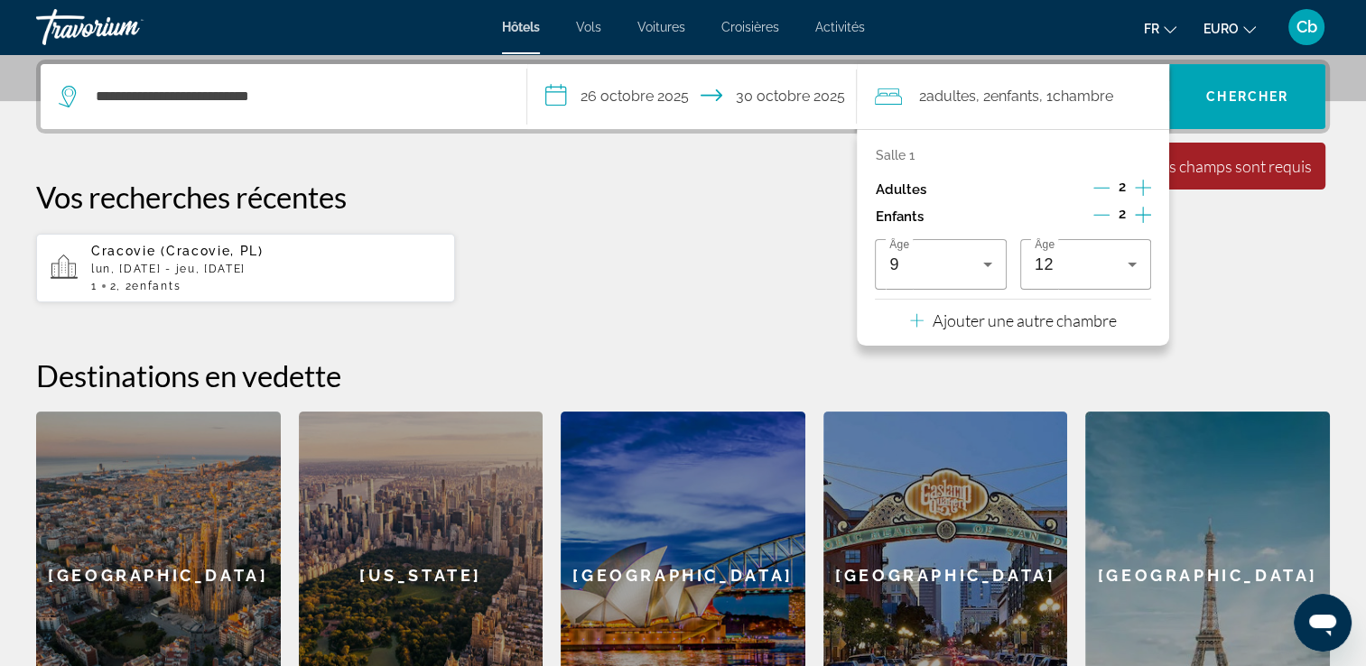
click at [1258, 286] on div "Cracovie (Cracovie, PL) lun, 27 oct. - jeu, 30 oct. 1 2 , 2 Enfant Enfants" at bounding box center [682, 268] width 1293 height 70
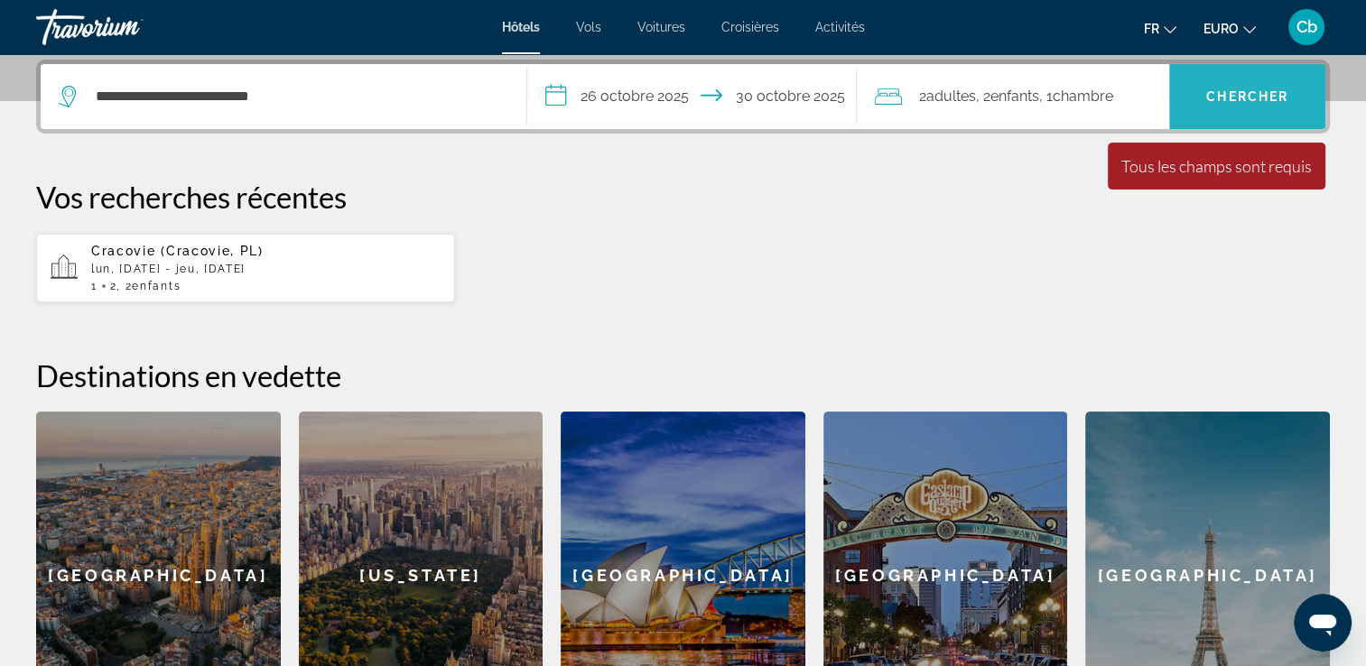
click at [1226, 90] on span "Chercher" at bounding box center [1247, 96] width 82 height 14
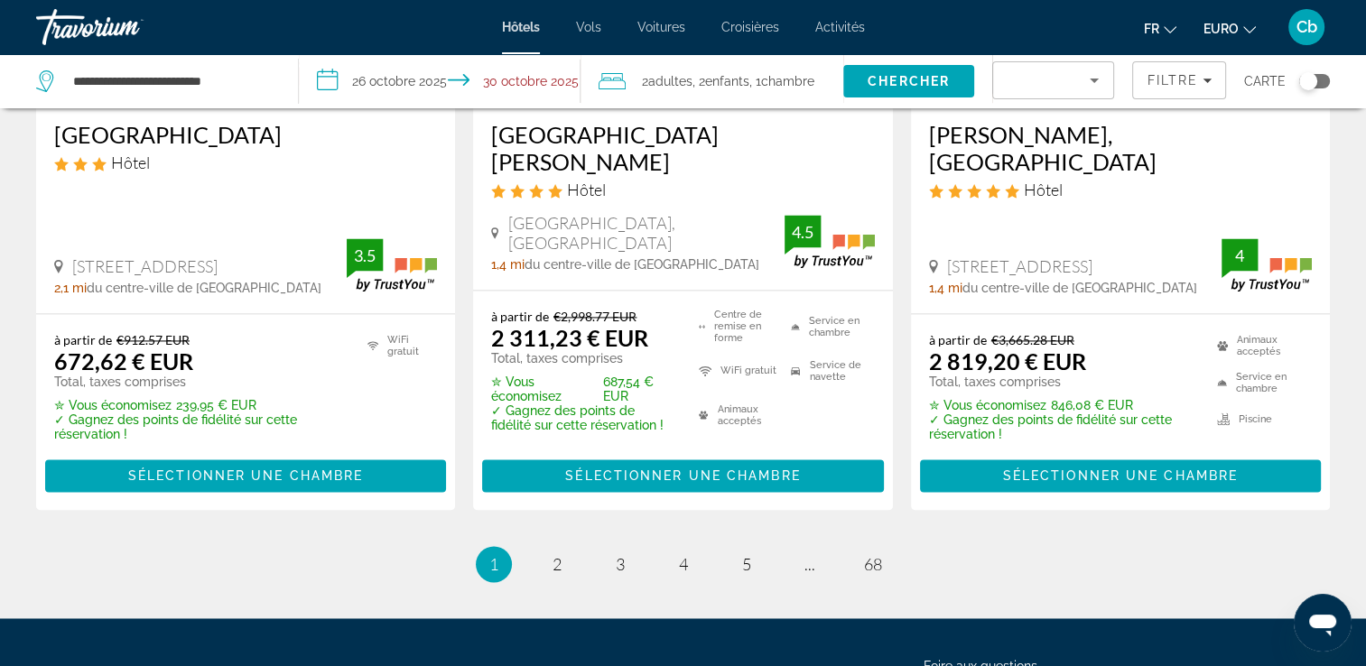
scroll to position [2527, 0]
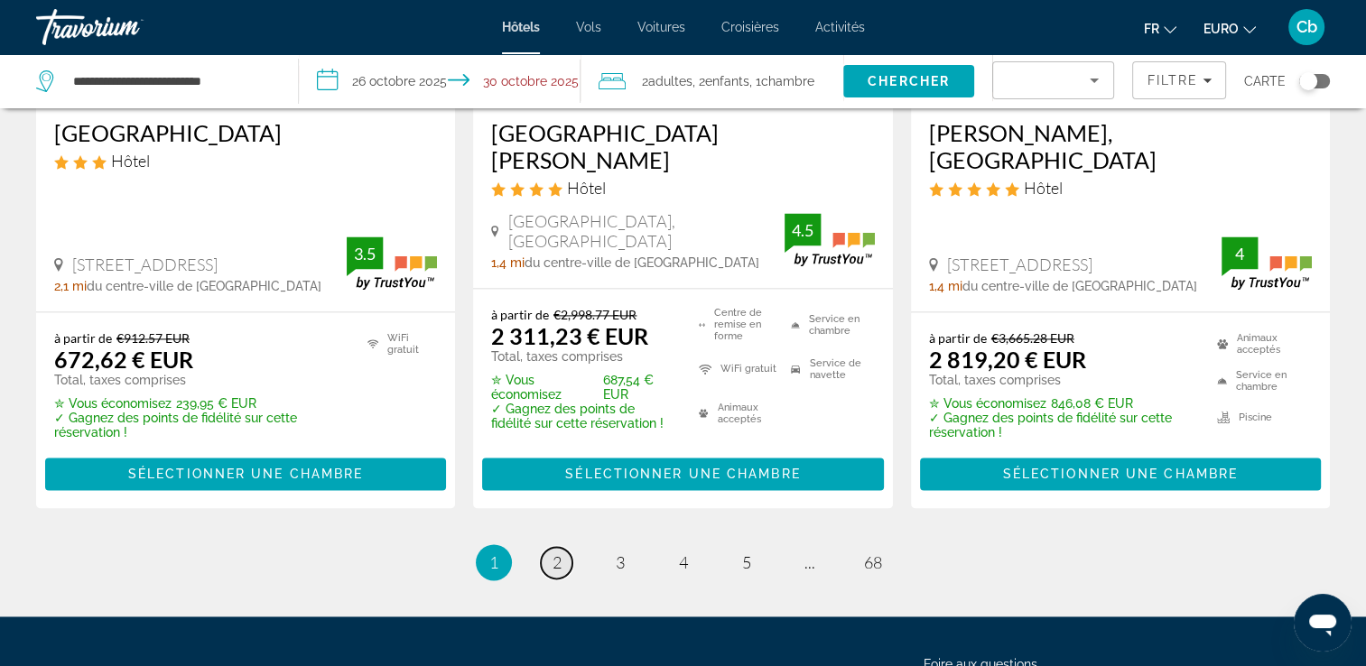
click at [549, 547] on link "page 2" at bounding box center [557, 563] width 32 height 32
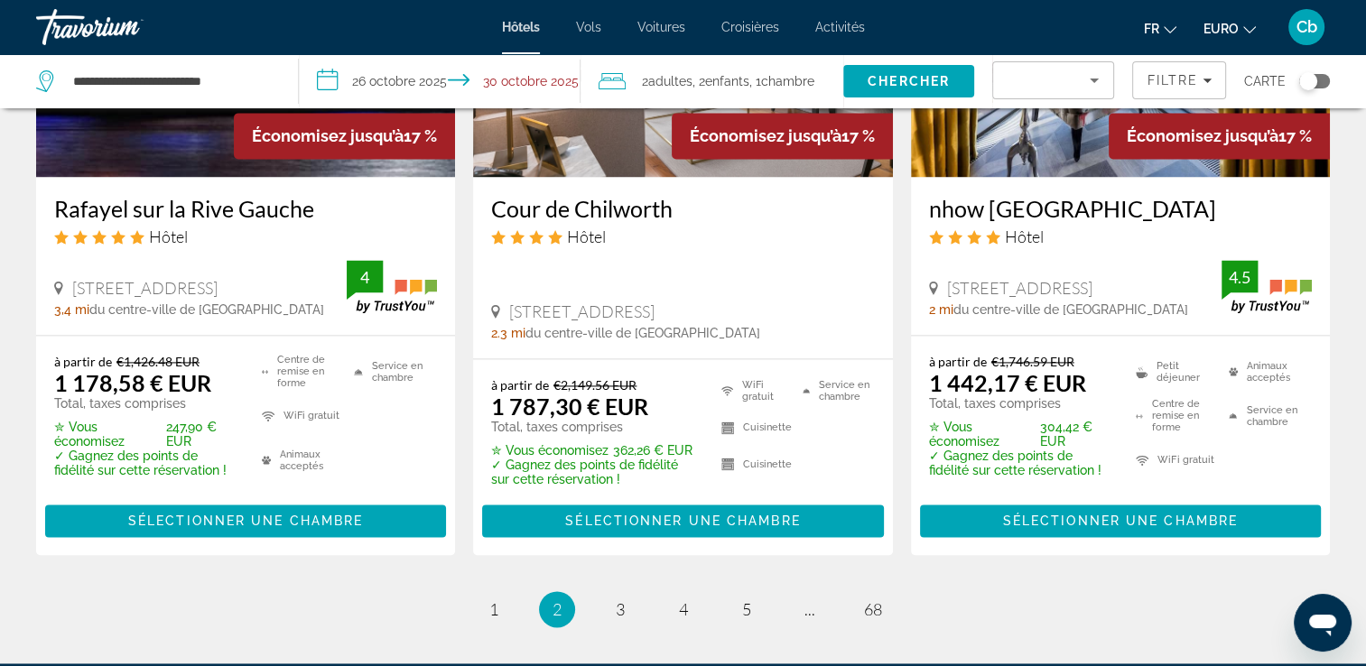
scroll to position [2527, 0]
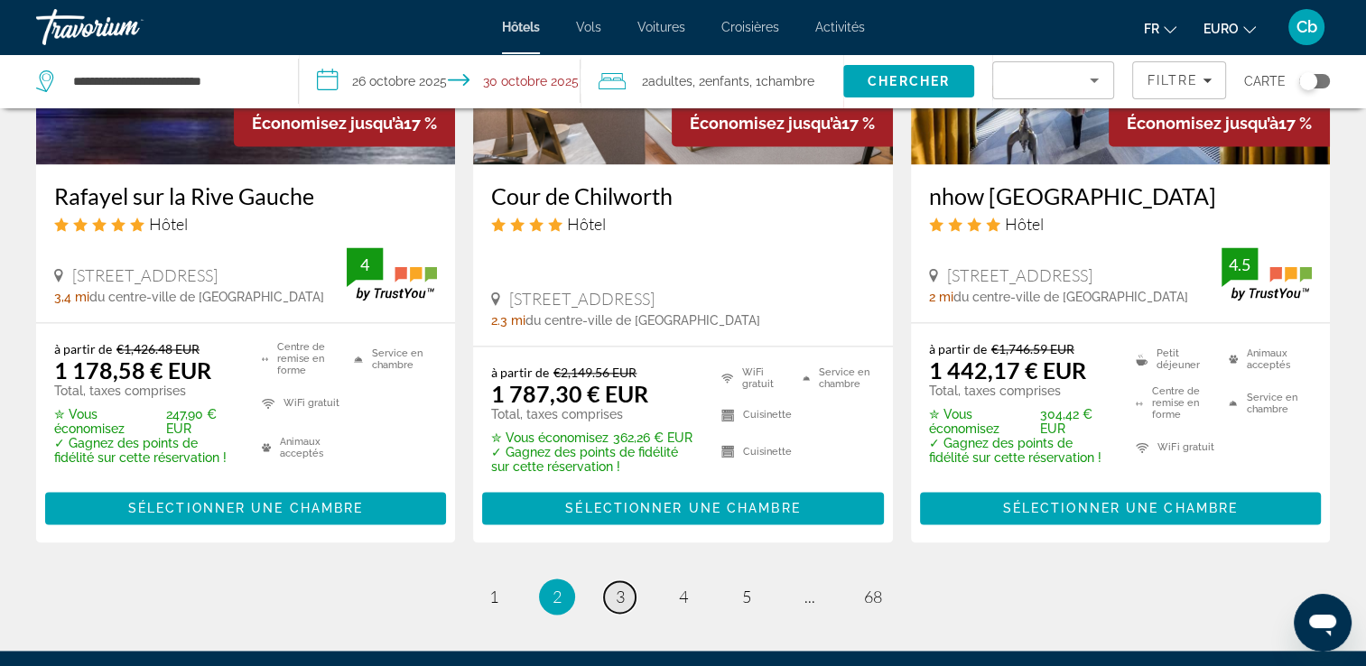
click at [619, 581] on link "page 3" at bounding box center [620, 597] width 32 height 32
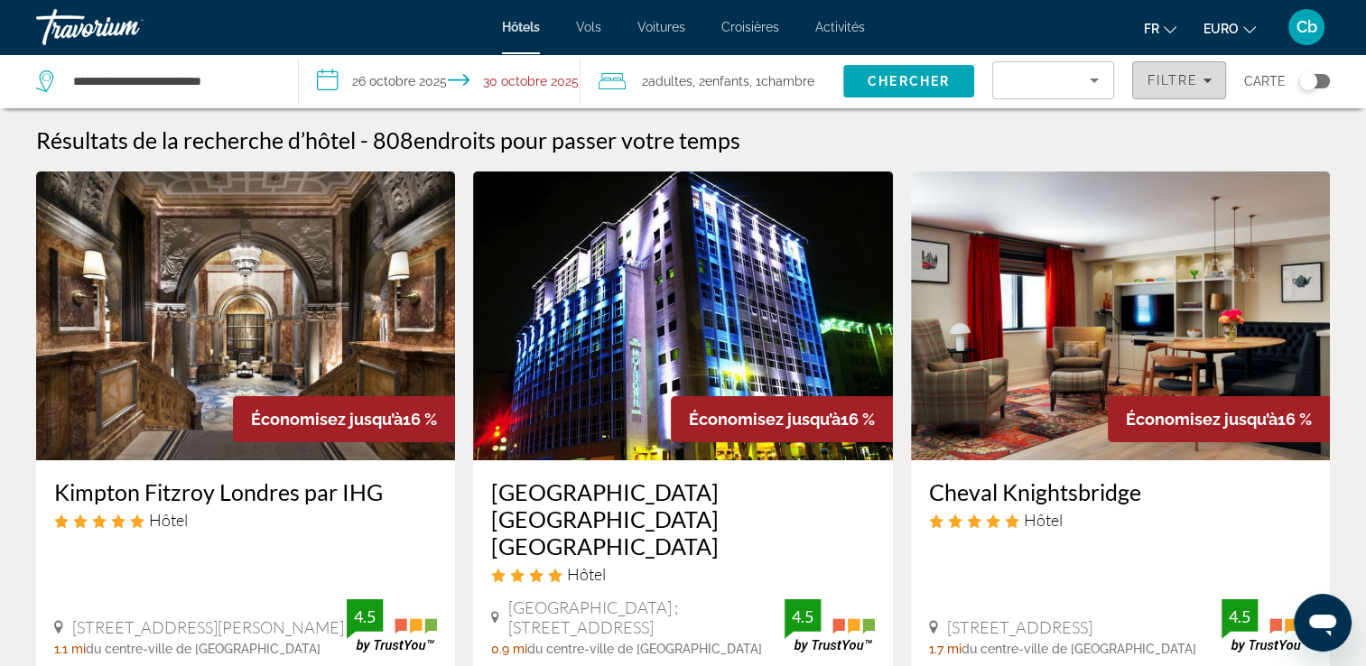
click at [1209, 79] on icon "Filtres" at bounding box center [1206, 81] width 9 height 5
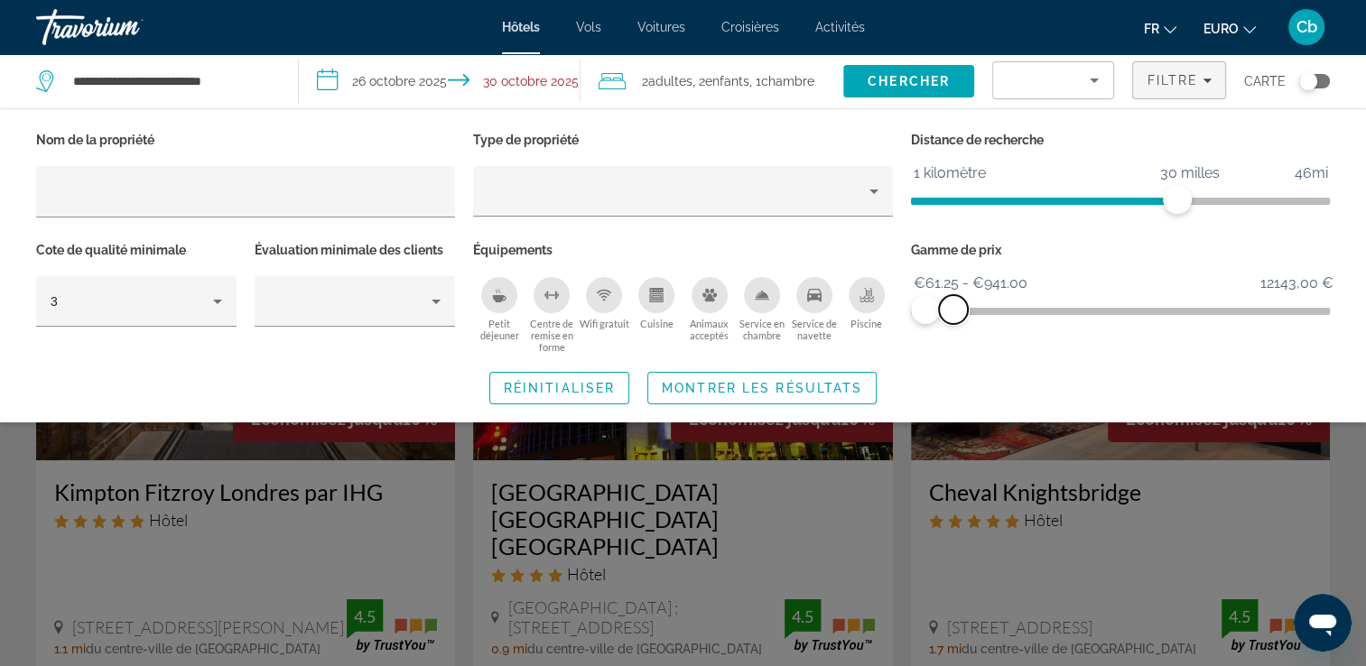
drag, startPoint x: 1320, startPoint y: 306, endPoint x: 953, endPoint y: 315, distance: 366.5
click at [953, 315] on span "ngx-slider-max" at bounding box center [953, 309] width 29 height 29
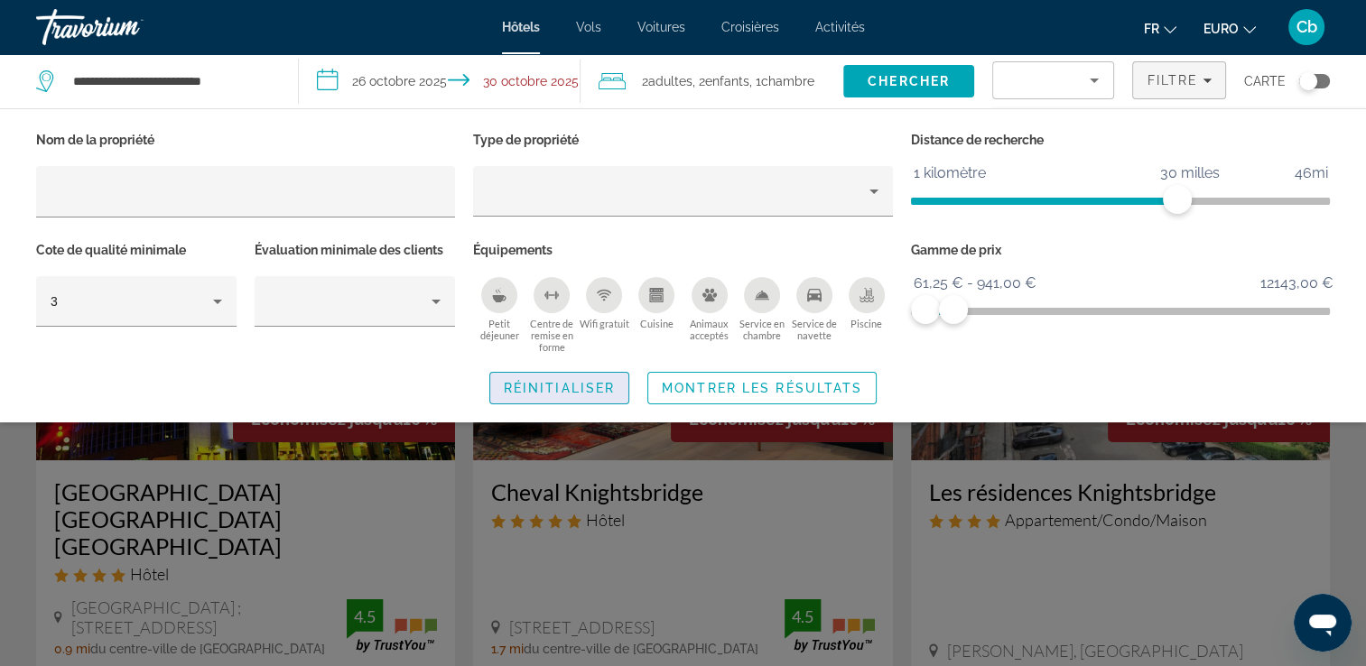
click at [609, 393] on span "Réinitialiser" at bounding box center [559, 388] width 111 height 14
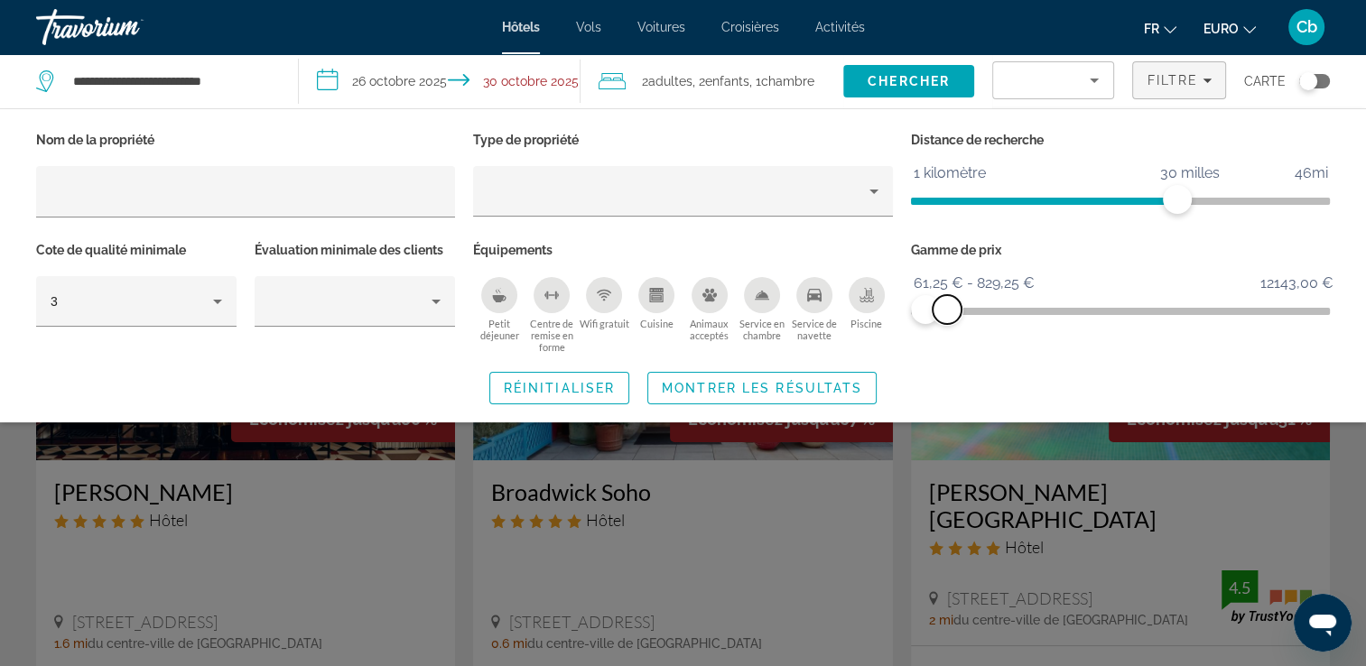
drag, startPoint x: 1317, startPoint y: 316, endPoint x: 946, endPoint y: 320, distance: 371.0
click at [946, 320] on span "ngx-slider-max" at bounding box center [946, 309] width 29 height 29
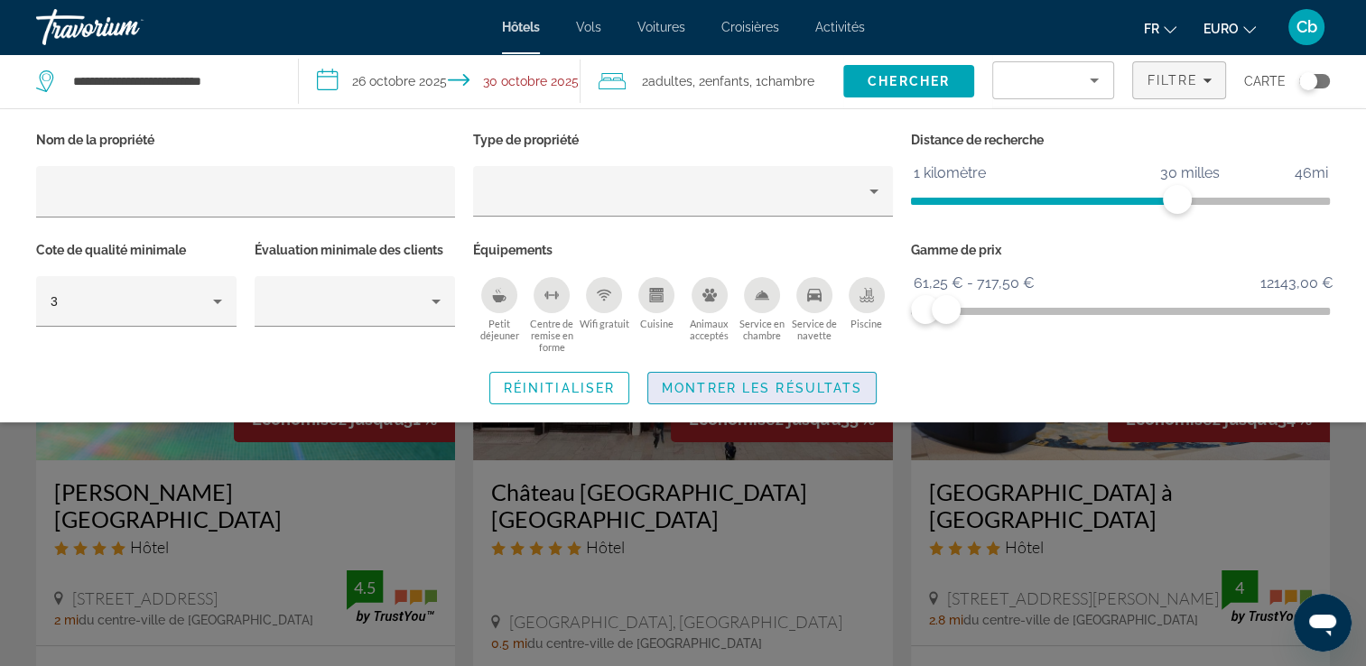
click at [729, 384] on span "Montrer les résultats" at bounding box center [762, 388] width 200 height 14
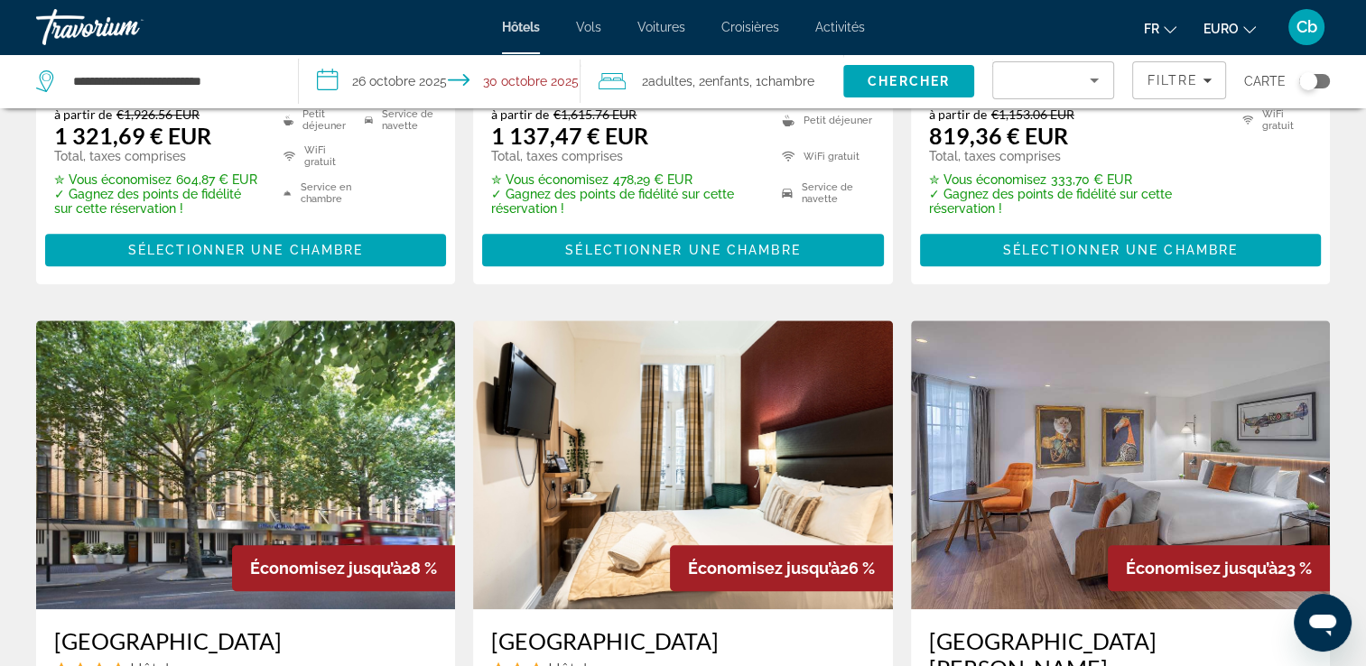
scroll to position [707, 0]
